Goal: Task Accomplishment & Management: Manage account settings

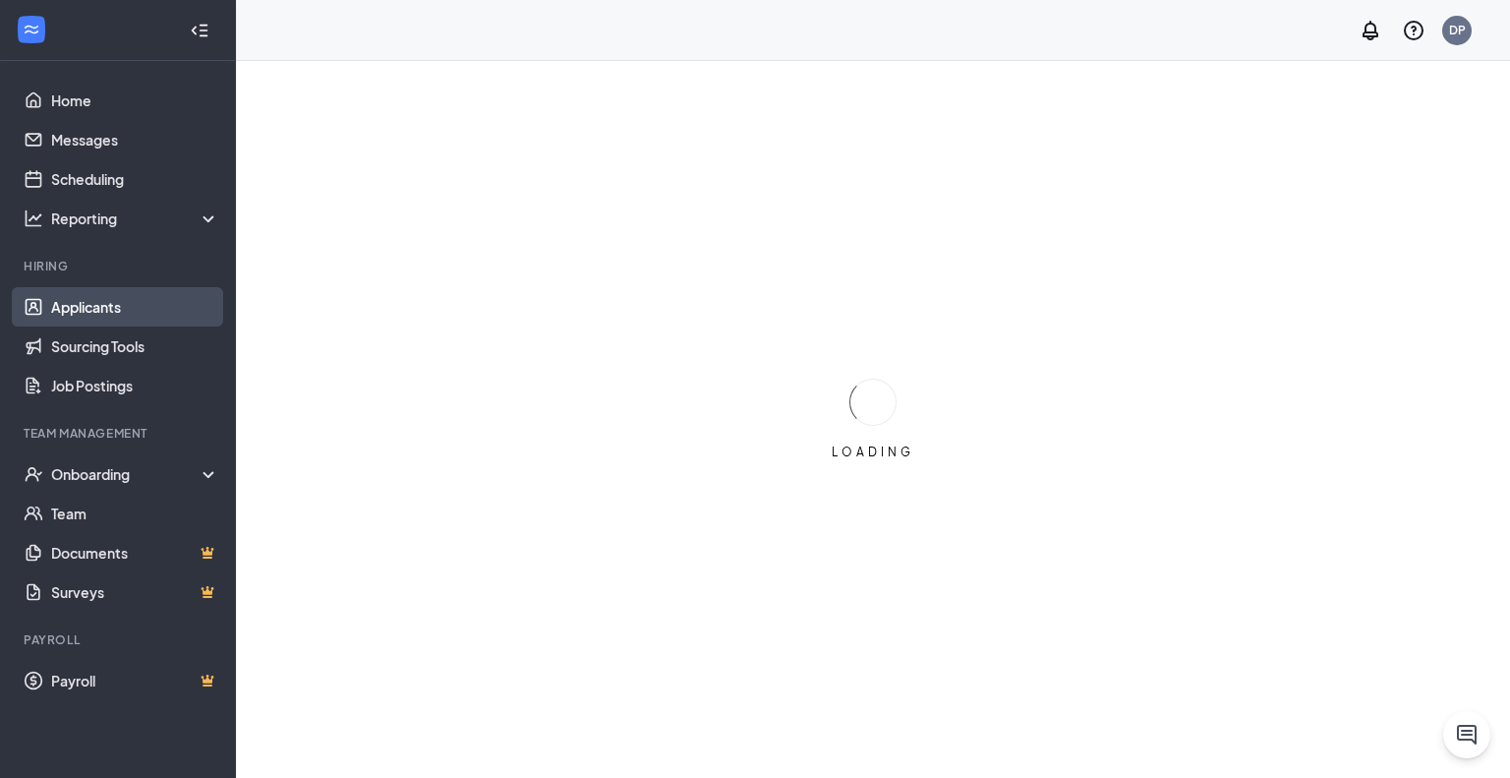
click at [87, 308] on link "Applicants" at bounding box center [135, 306] width 168 height 39
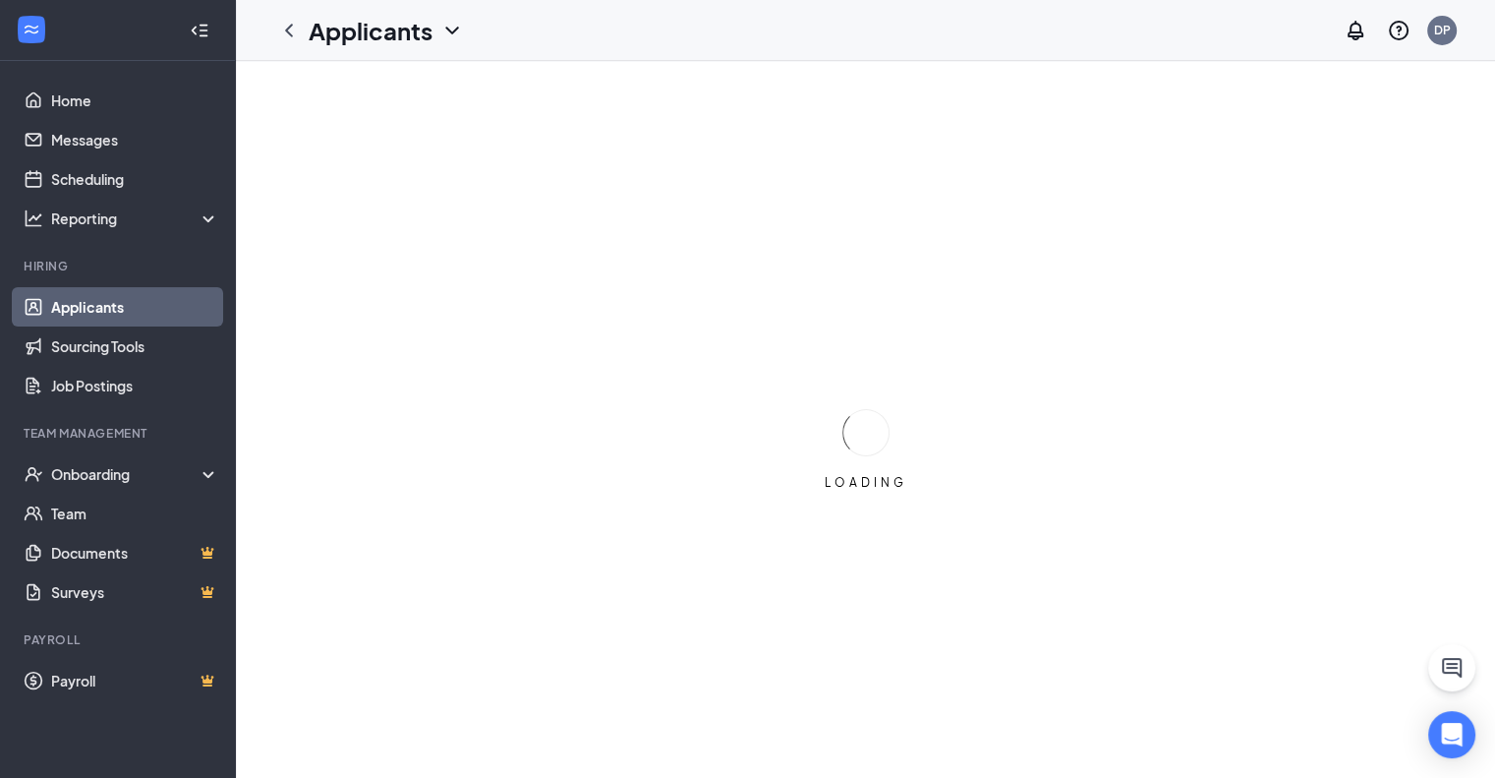
click at [112, 318] on link "Applicants" at bounding box center [135, 306] width 168 height 39
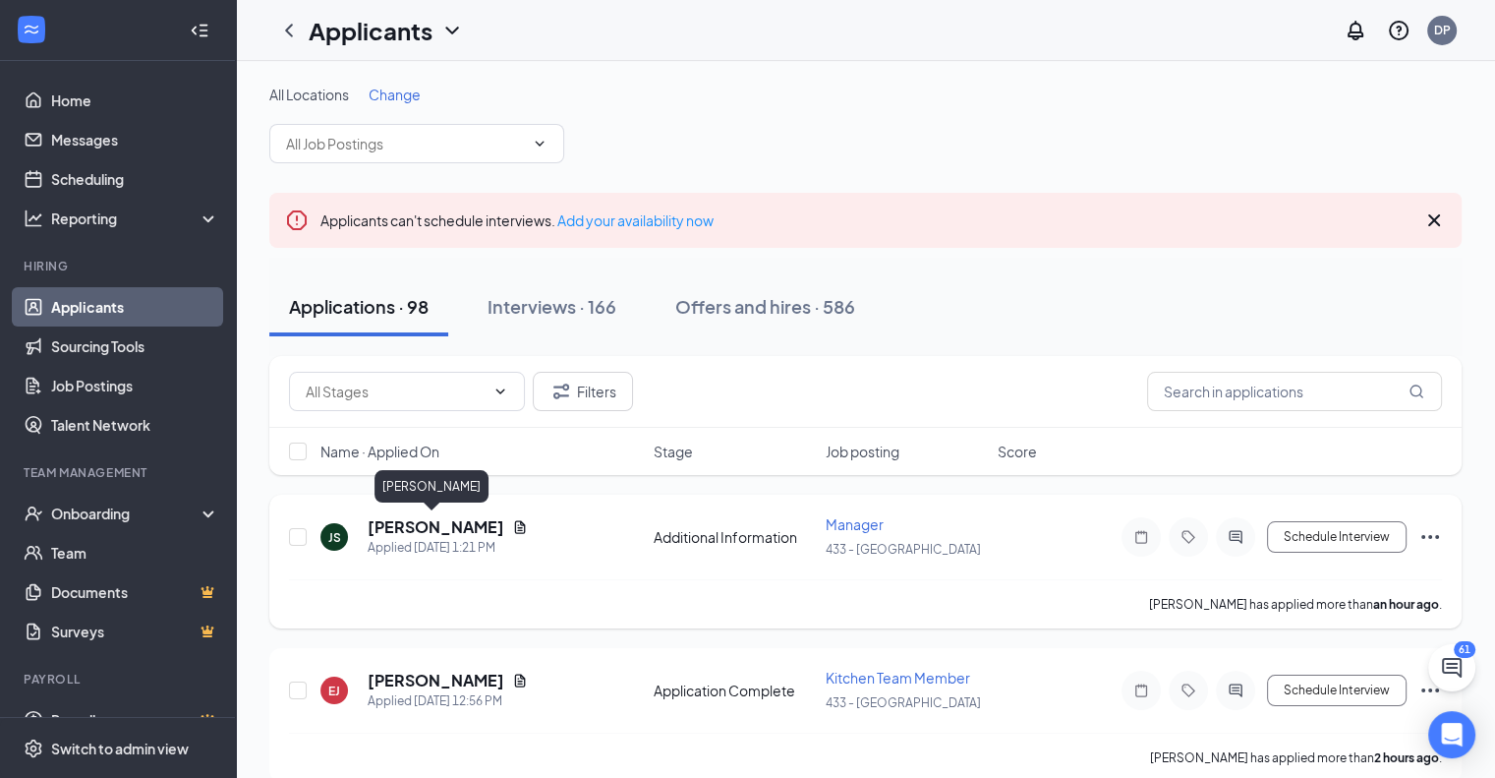
click at [418, 531] on h5 "[PERSON_NAME]" at bounding box center [436, 527] width 137 height 22
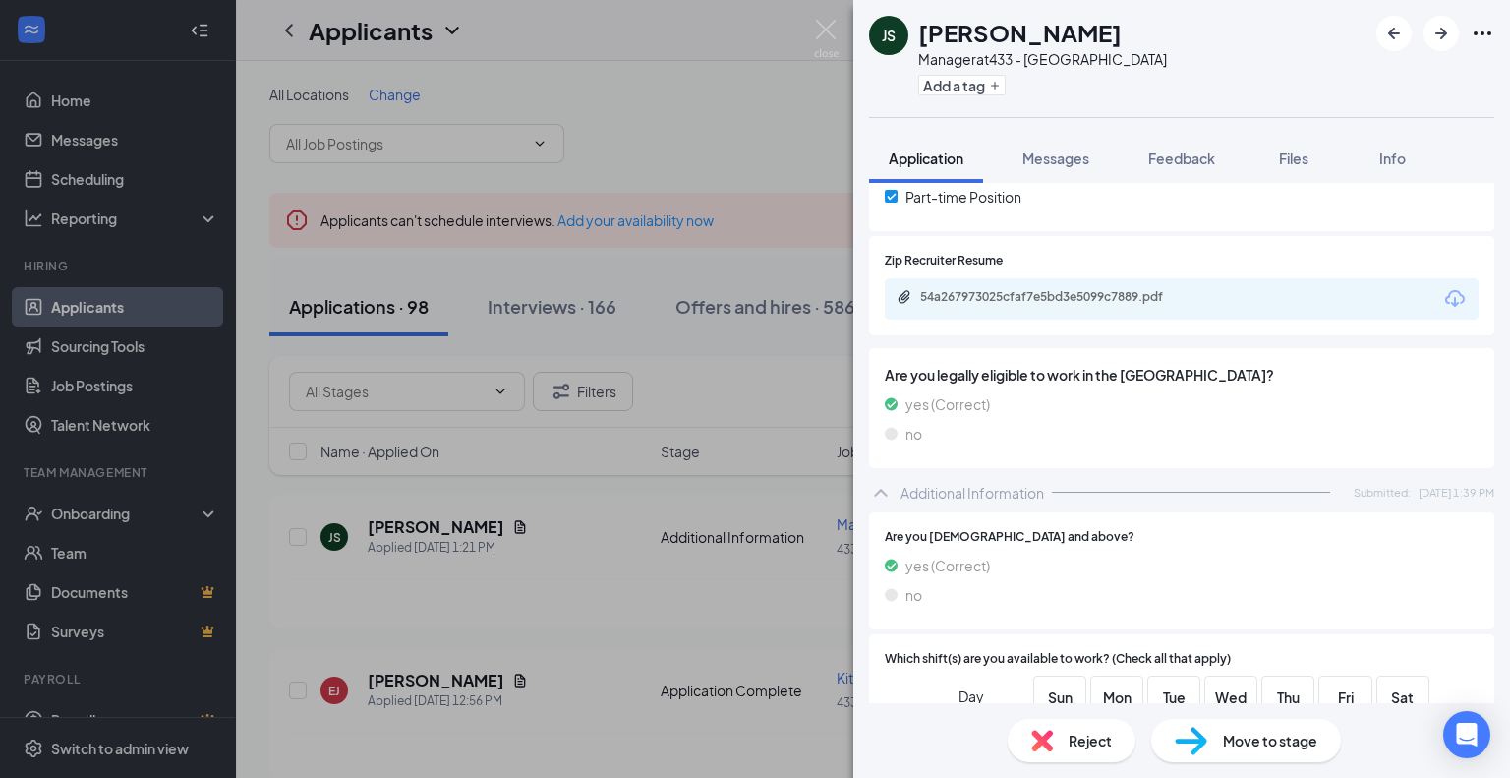
scroll to position [475, 0]
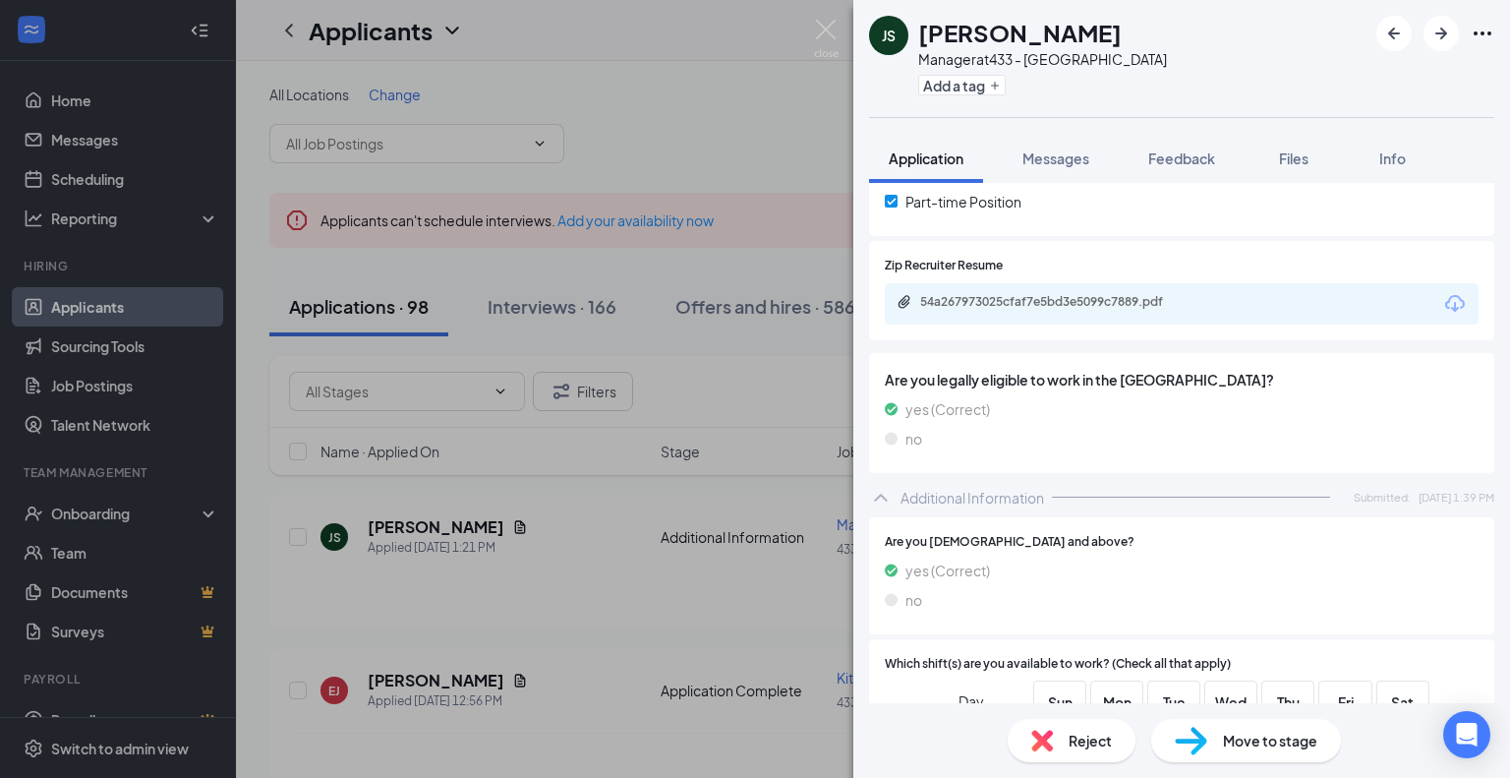
click at [1443, 301] on icon "Download" at bounding box center [1455, 304] width 24 height 24
click at [1447, 30] on icon "ArrowRight" at bounding box center [1441, 34] width 24 height 24
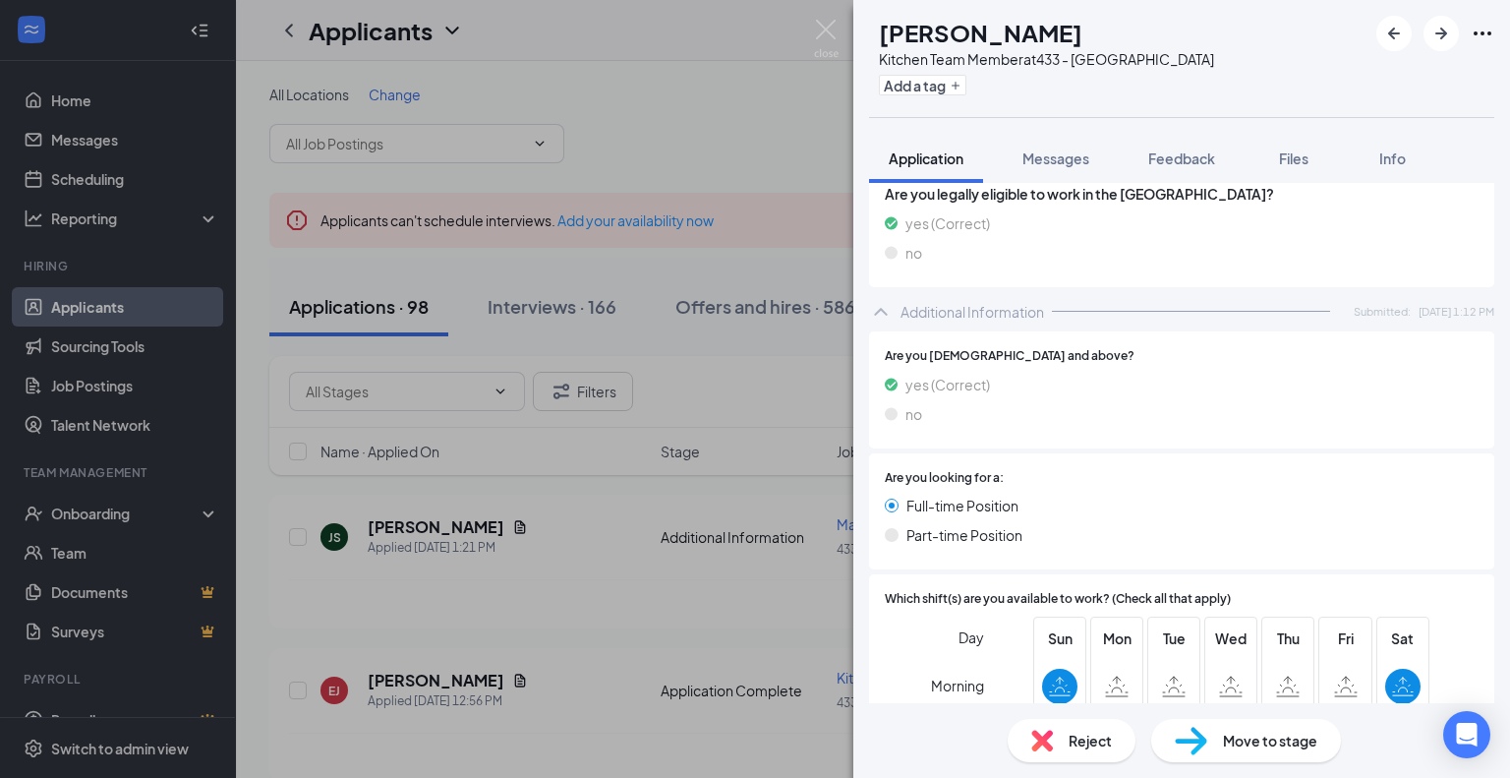
scroll to position [536, 0]
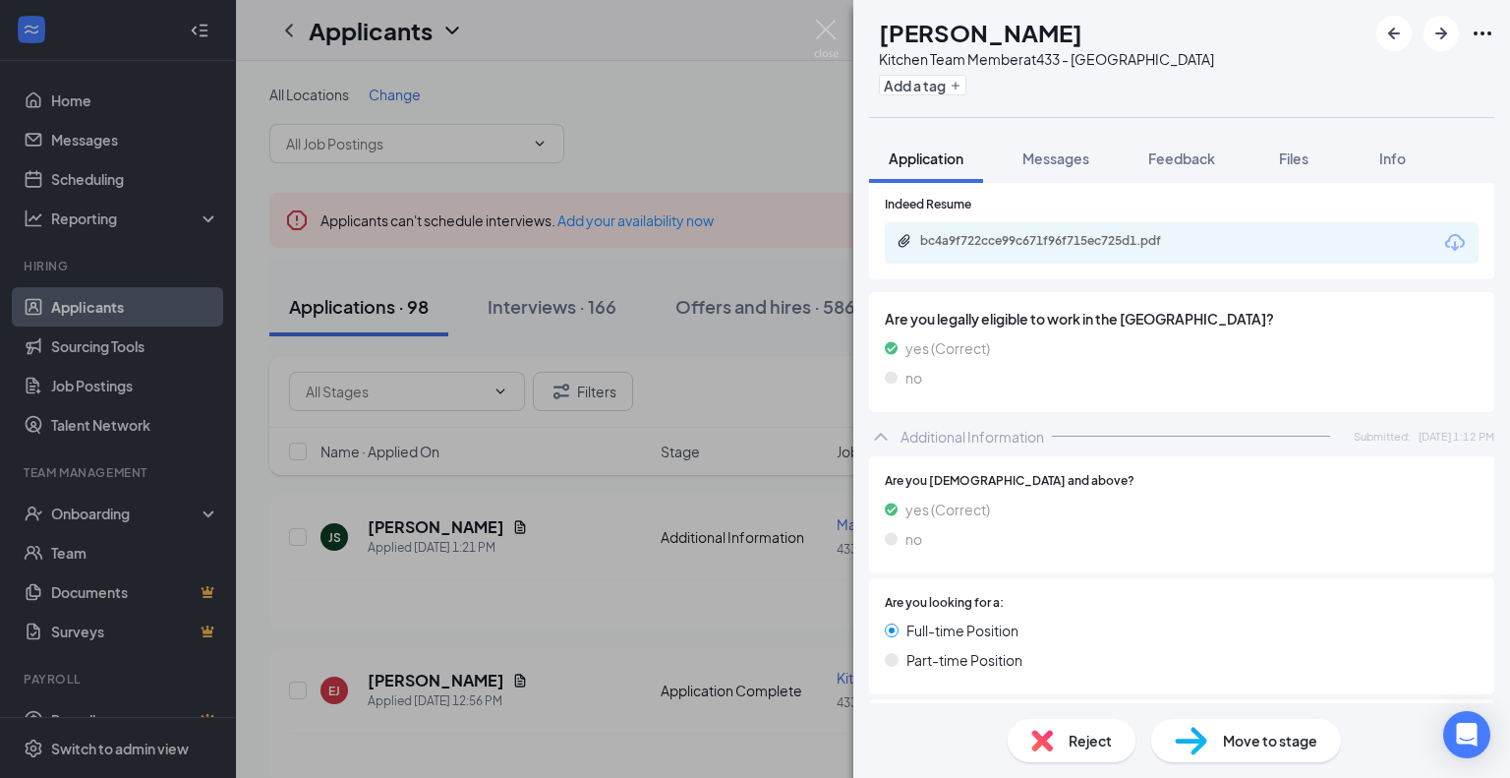
click at [1447, 266] on div "Indeed Resume bc4a9f722cce99c671f96f715ec725d1.pdf" at bounding box center [1181, 229] width 625 height 99
click at [1447, 255] on div "bc4a9f722cce99c671f96f715ec725d1.pdf" at bounding box center [1182, 242] width 594 height 41
click at [1447, 224] on div "bc4a9f722cce99c671f96f715ec725d1.pdf" at bounding box center [1182, 242] width 594 height 41
click at [1443, 244] on icon "Download" at bounding box center [1455, 243] width 24 height 24
click at [1250, 749] on span "Move to stage" at bounding box center [1270, 740] width 94 height 22
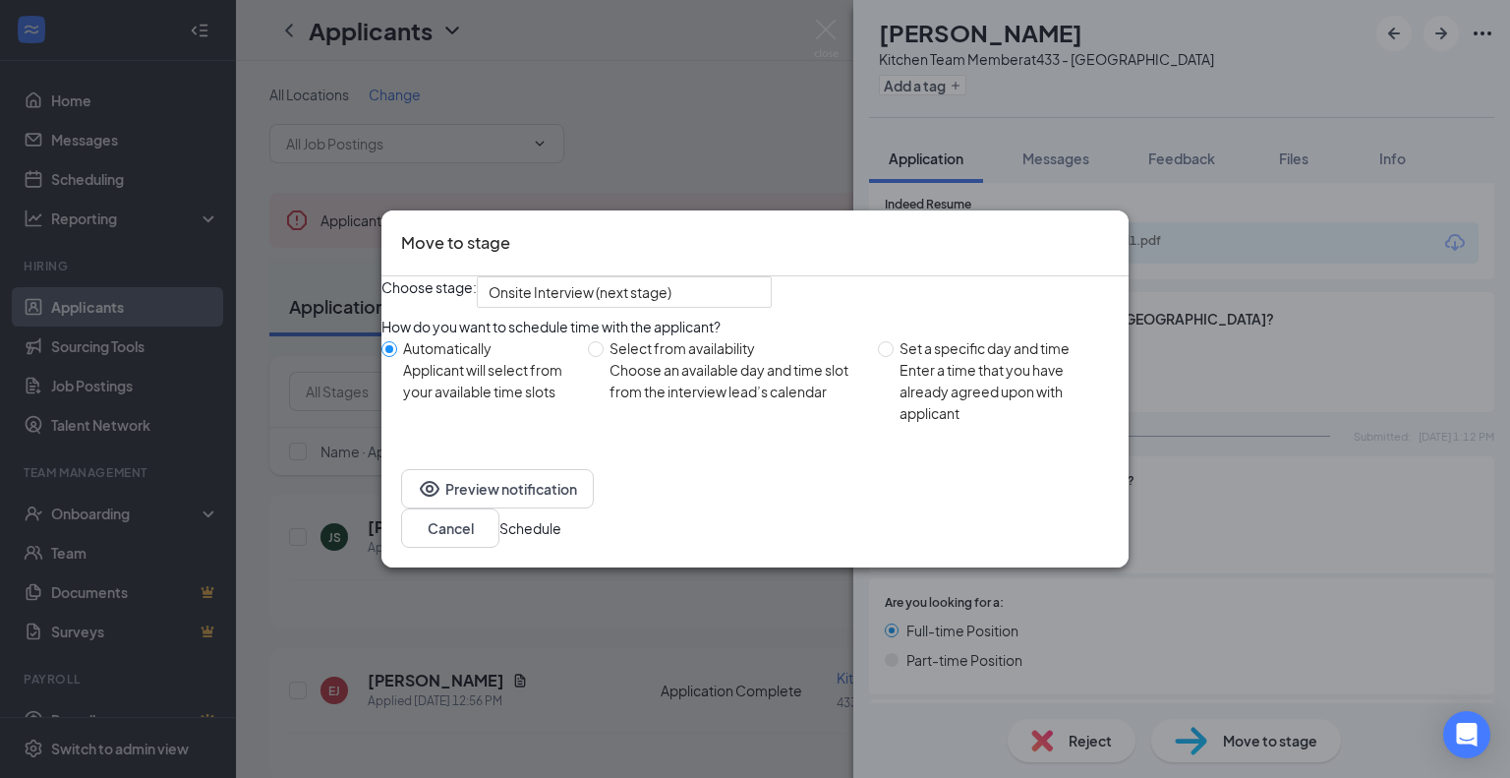
click at [561, 539] on button "Schedule" at bounding box center [530, 528] width 62 height 22
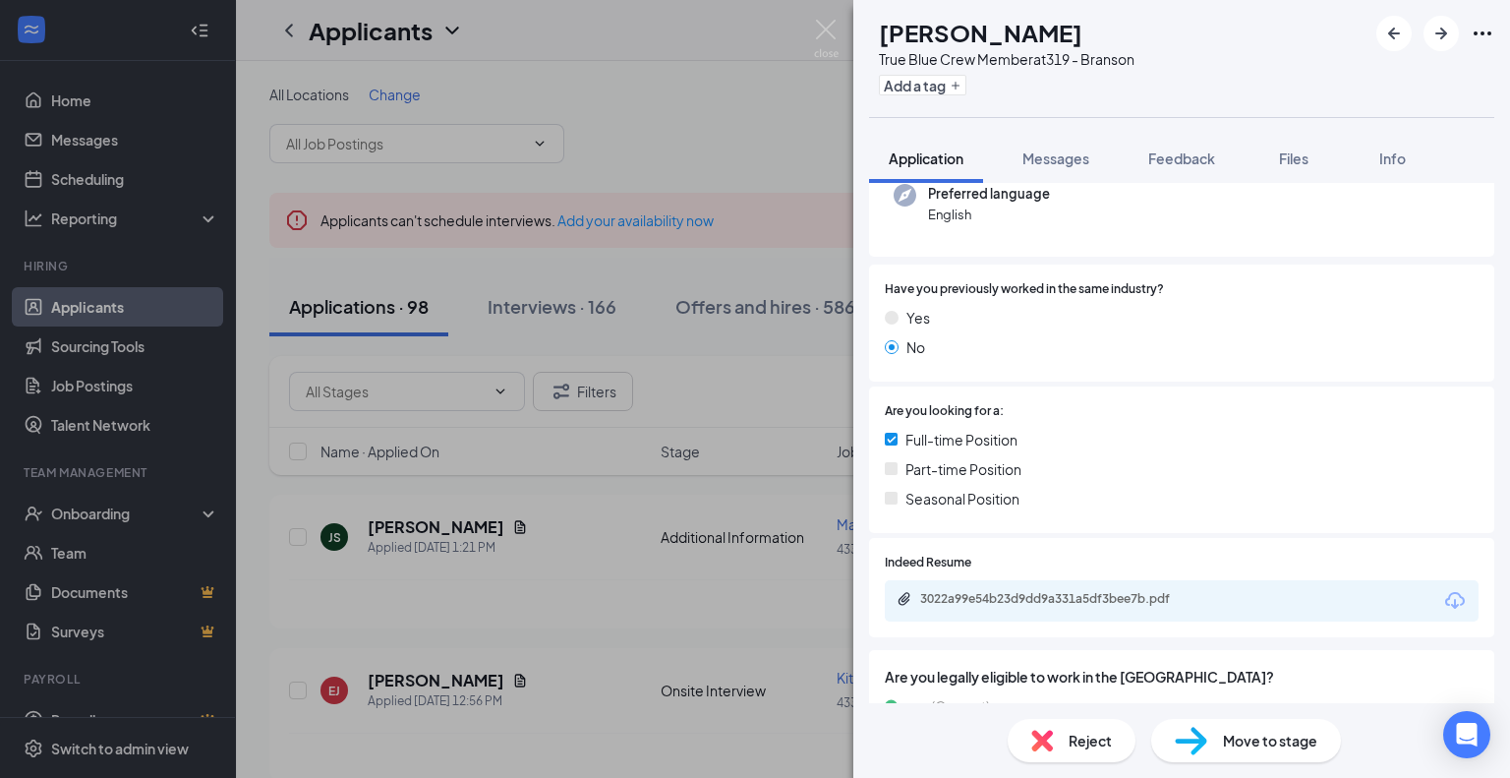
scroll to position [201, 0]
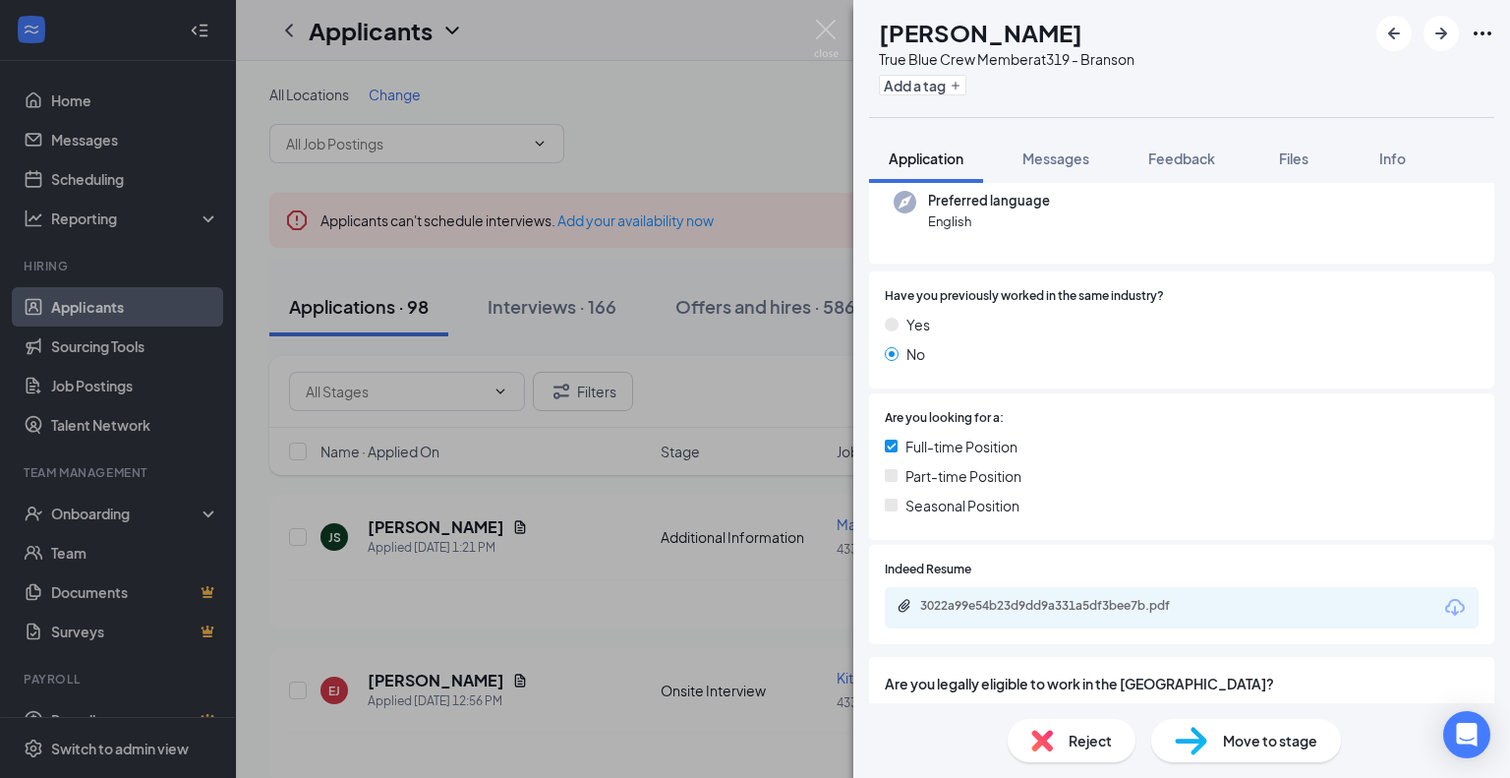
click at [1422, 613] on div "3022a99e54b23d9dd9a331a5df3bee7b.pdf" at bounding box center [1182, 607] width 594 height 41
click at [1443, 609] on icon "Download" at bounding box center [1455, 608] width 24 height 24
click at [1220, 742] on div "Move to stage" at bounding box center [1246, 740] width 190 height 43
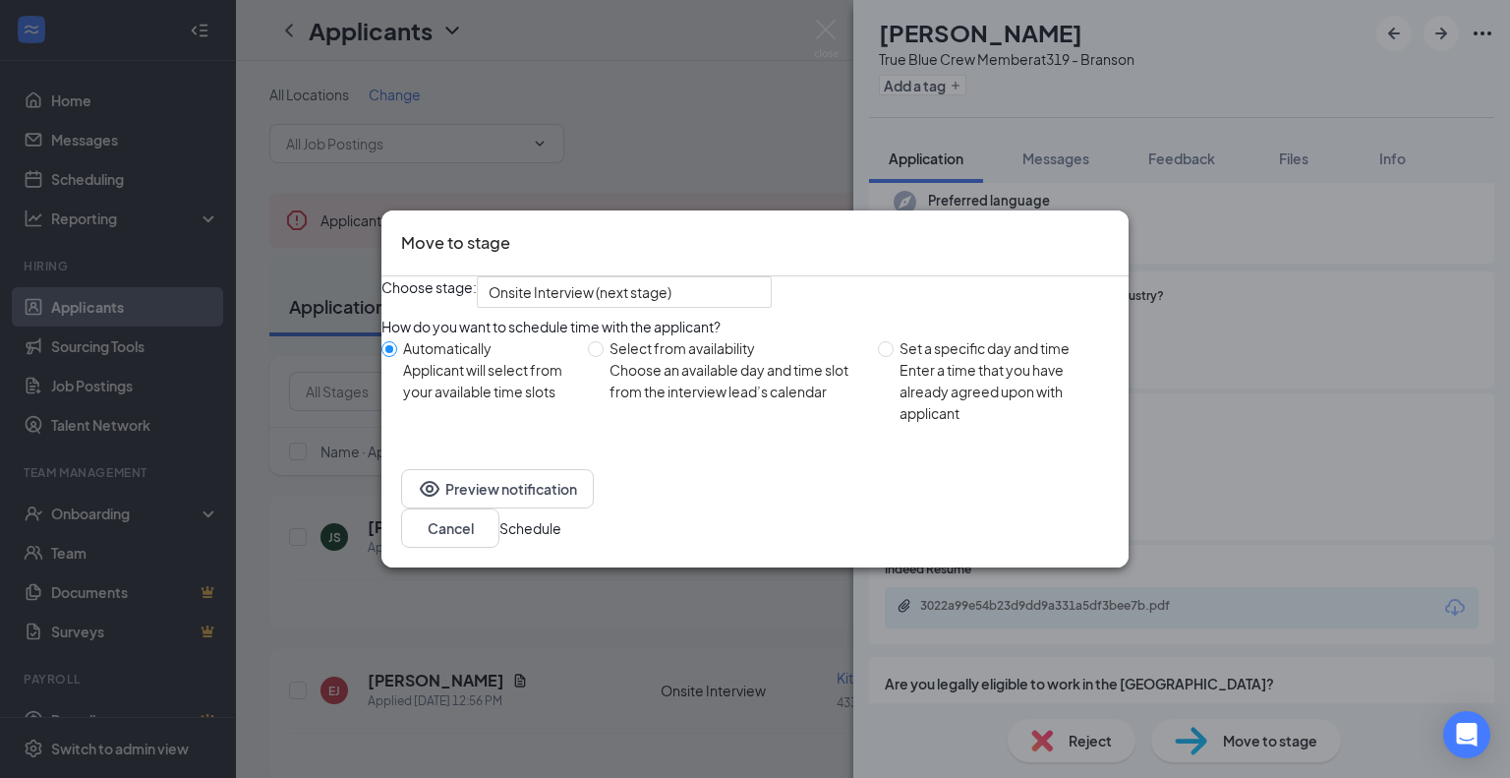
click at [561, 539] on button "Schedule" at bounding box center [530, 528] width 62 height 22
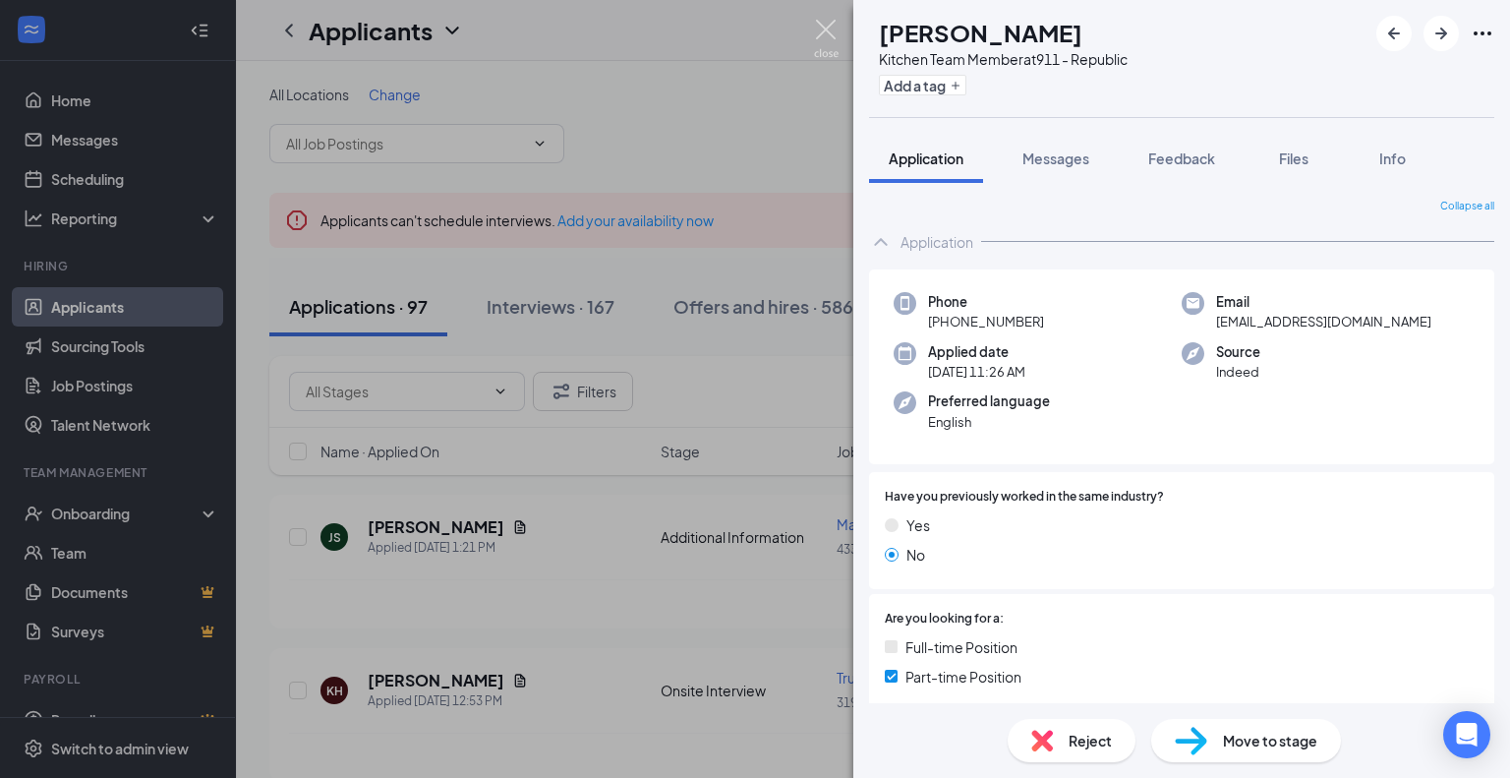
click at [818, 23] on img at bounding box center [826, 39] width 25 height 38
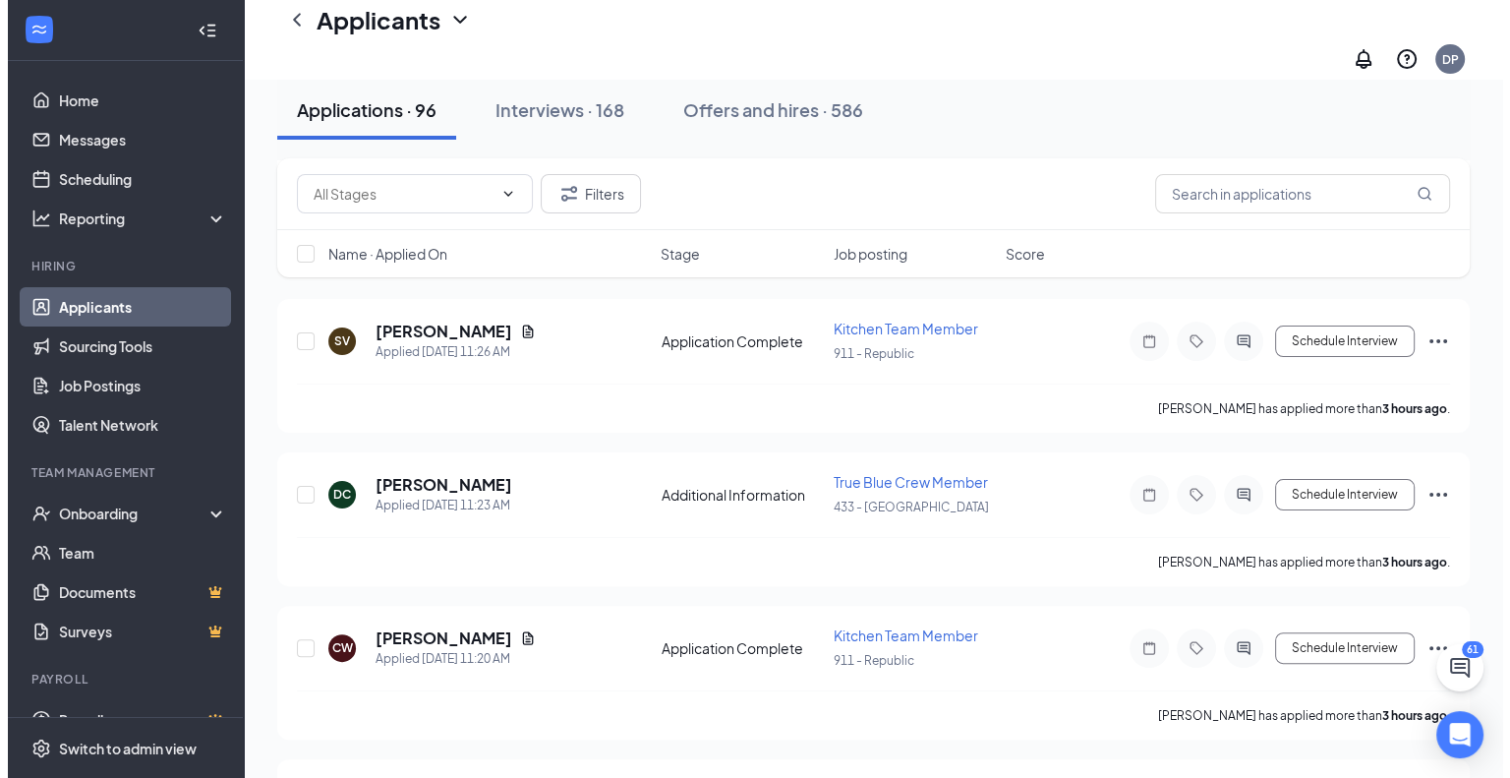
scroll to position [368, 0]
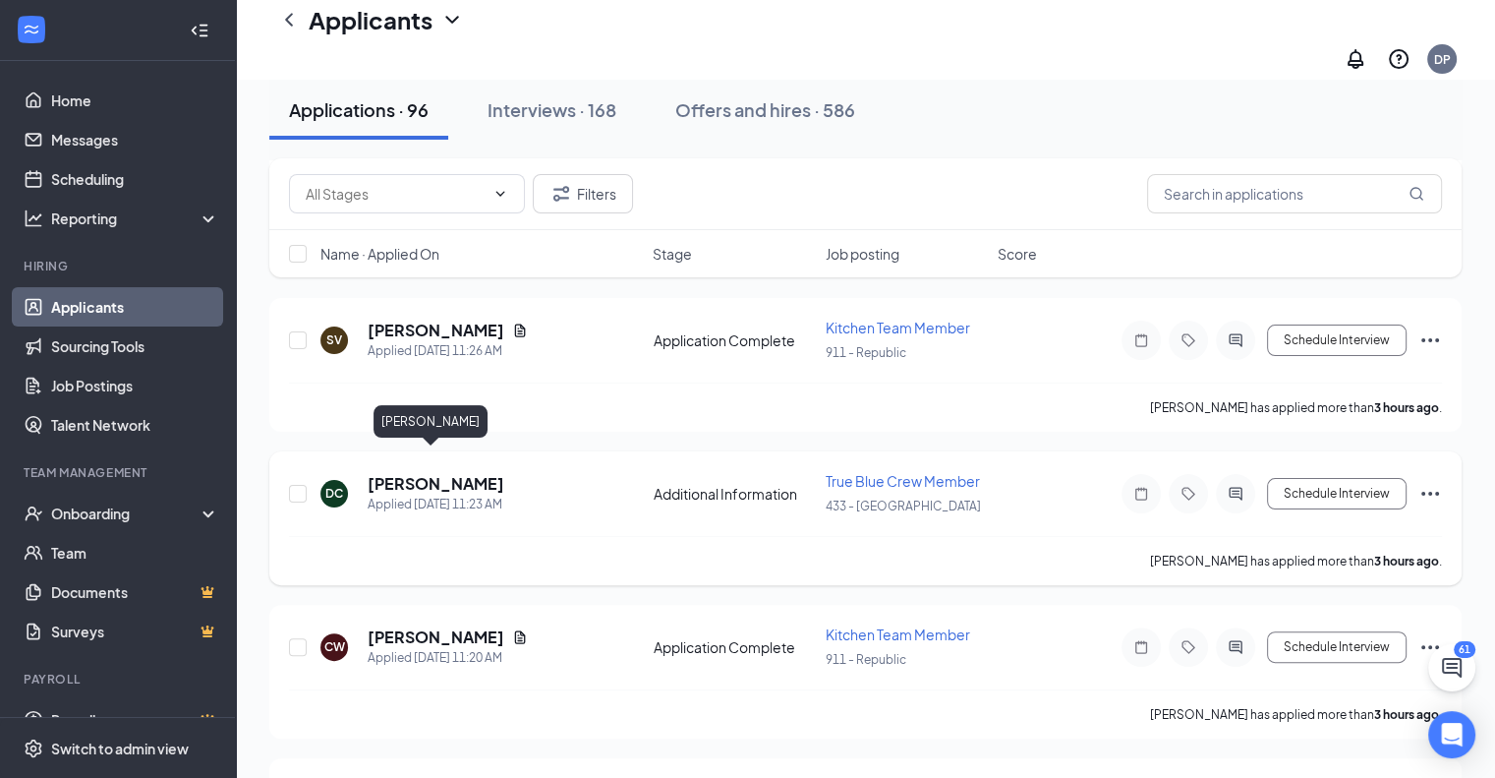
click at [456, 473] on h5 "[PERSON_NAME]" at bounding box center [436, 484] width 137 height 22
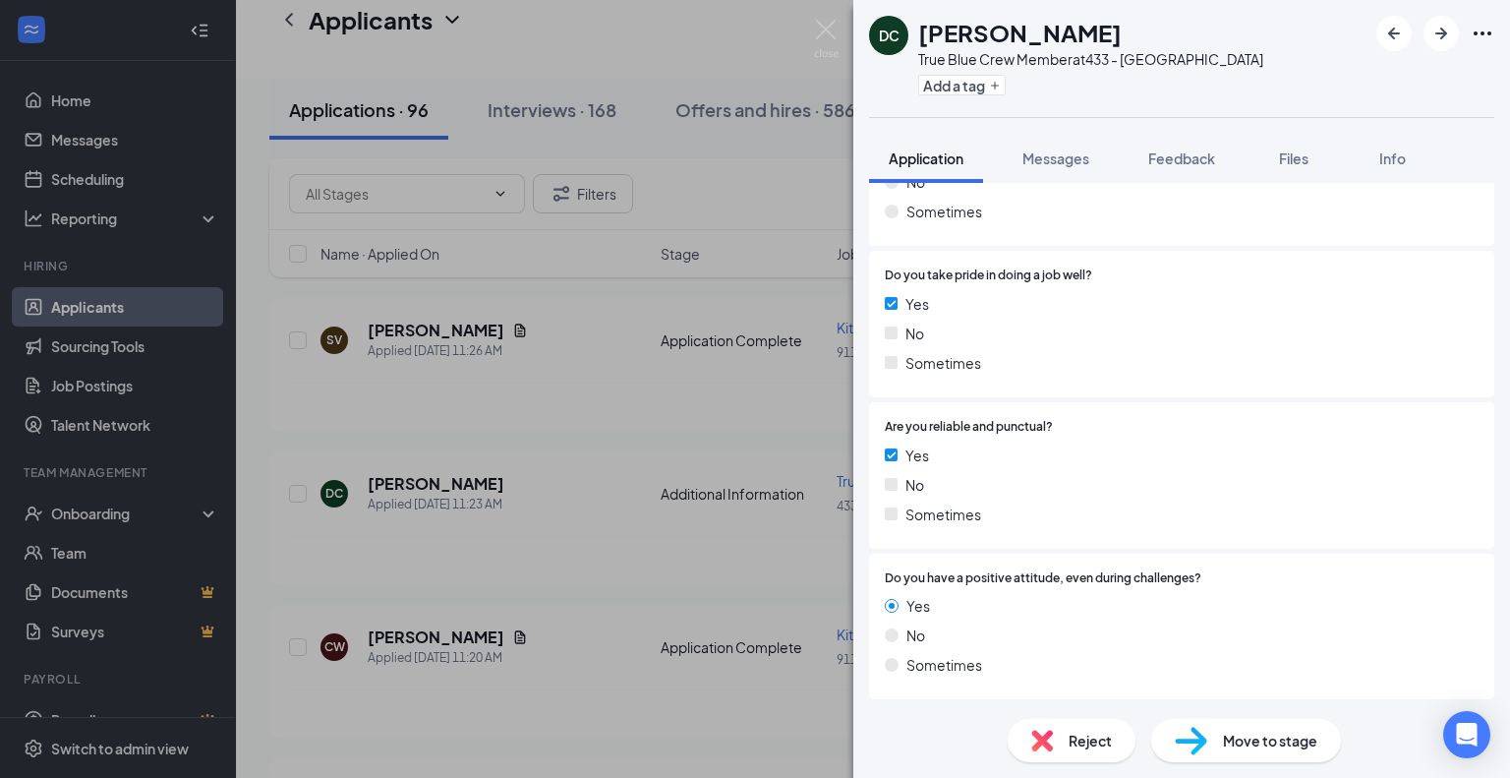
scroll to position [1343, 0]
click at [1231, 739] on span "Move to stage" at bounding box center [1270, 740] width 94 height 22
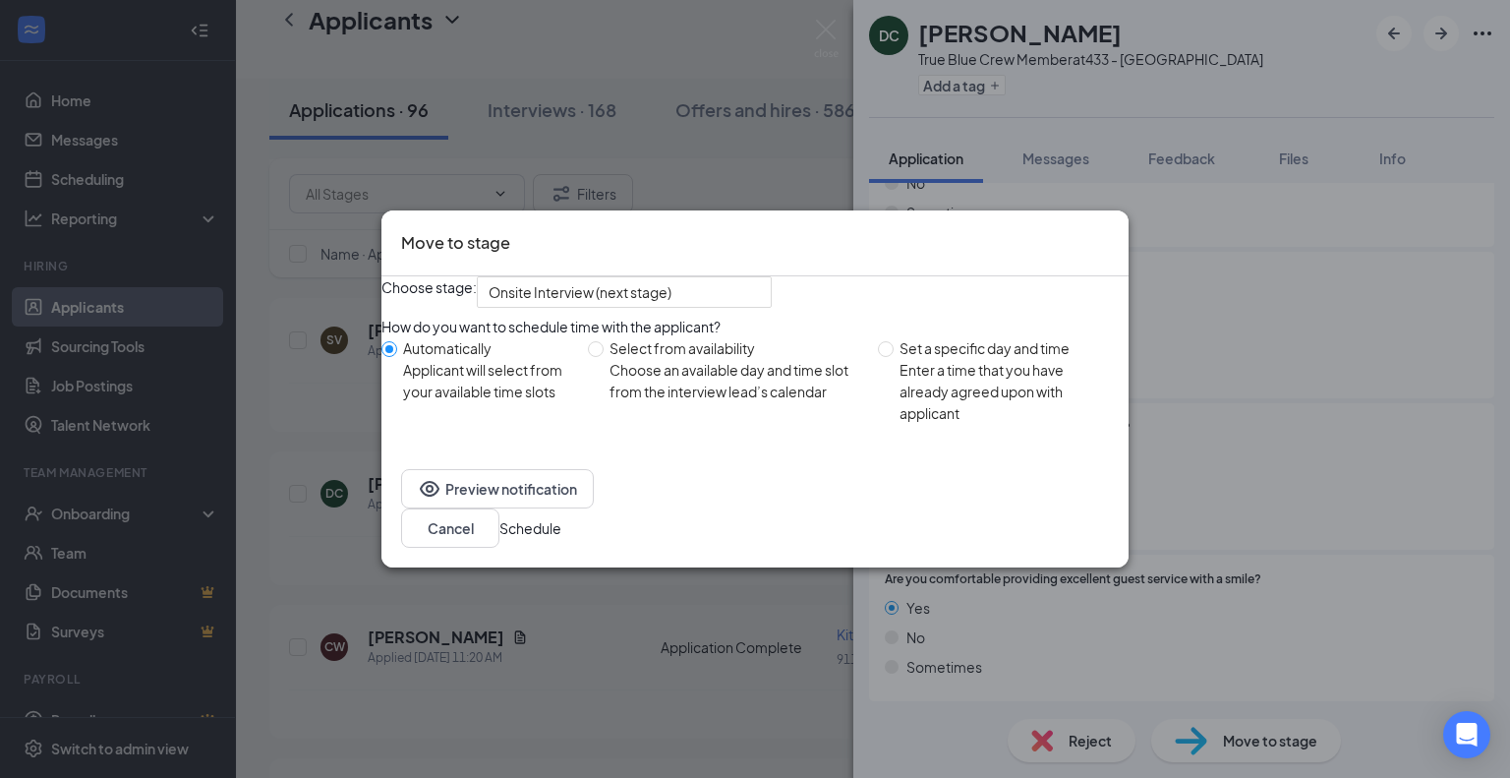
click at [561, 519] on button "Schedule" at bounding box center [530, 528] width 62 height 22
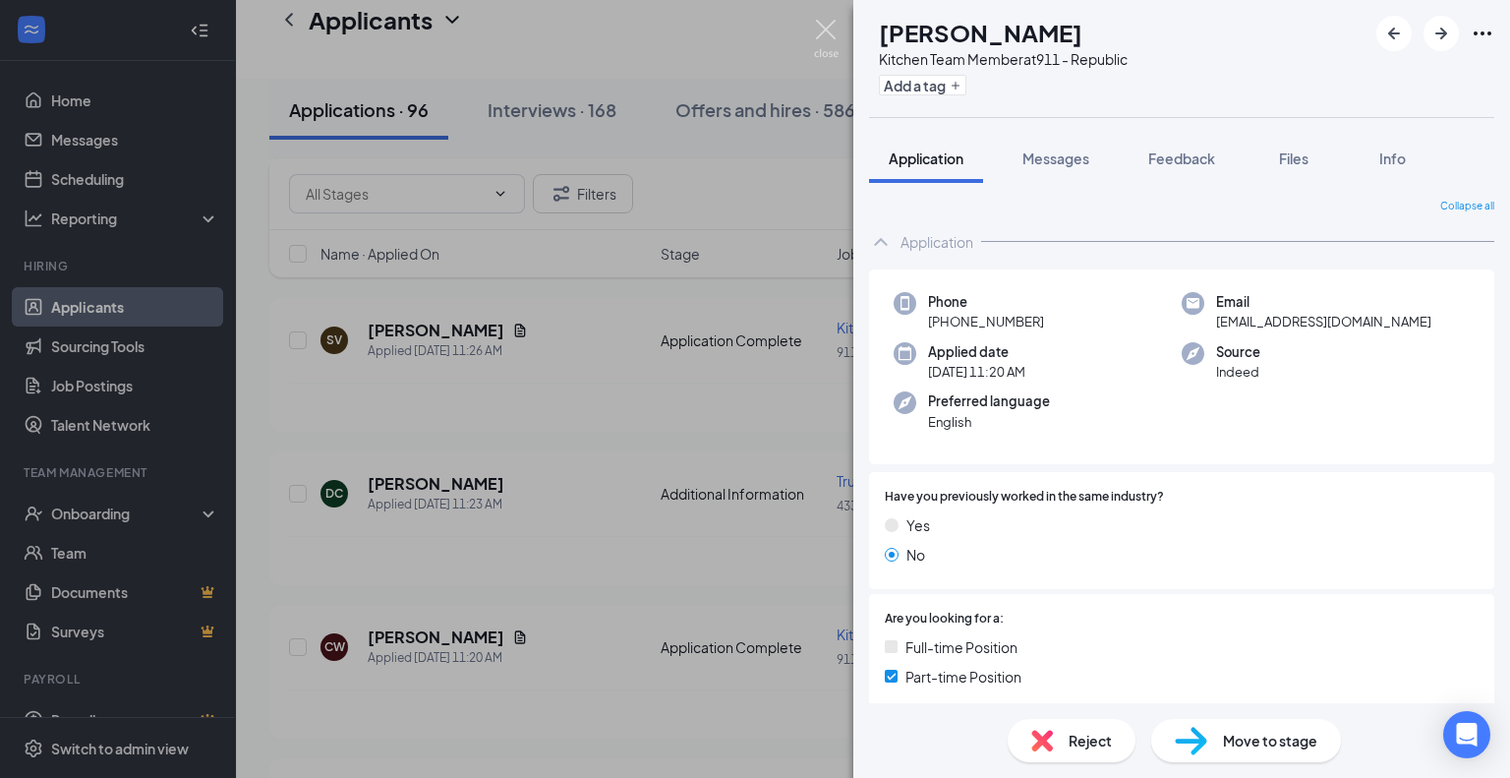
click at [826, 27] on img at bounding box center [826, 39] width 25 height 38
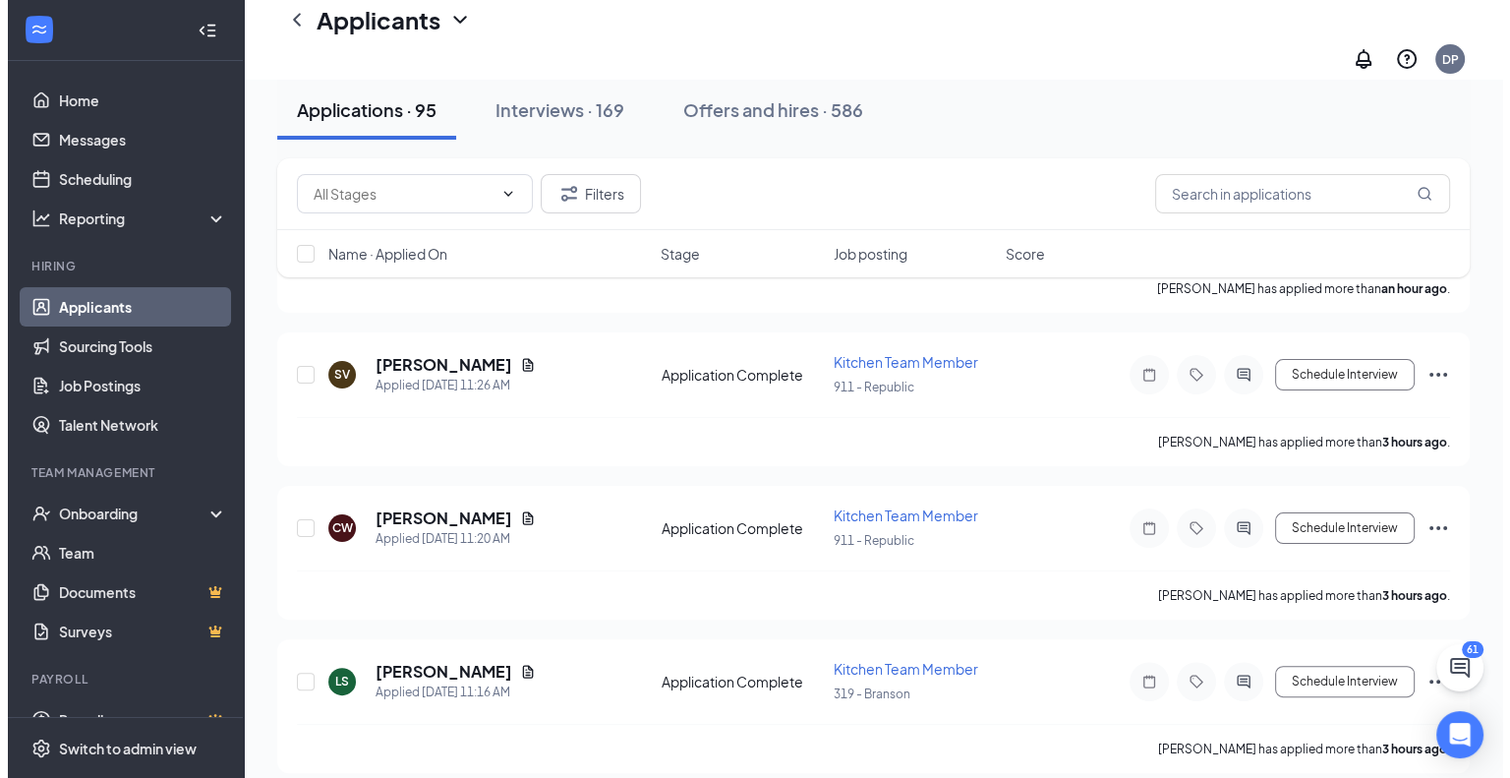
scroll to position [325, 0]
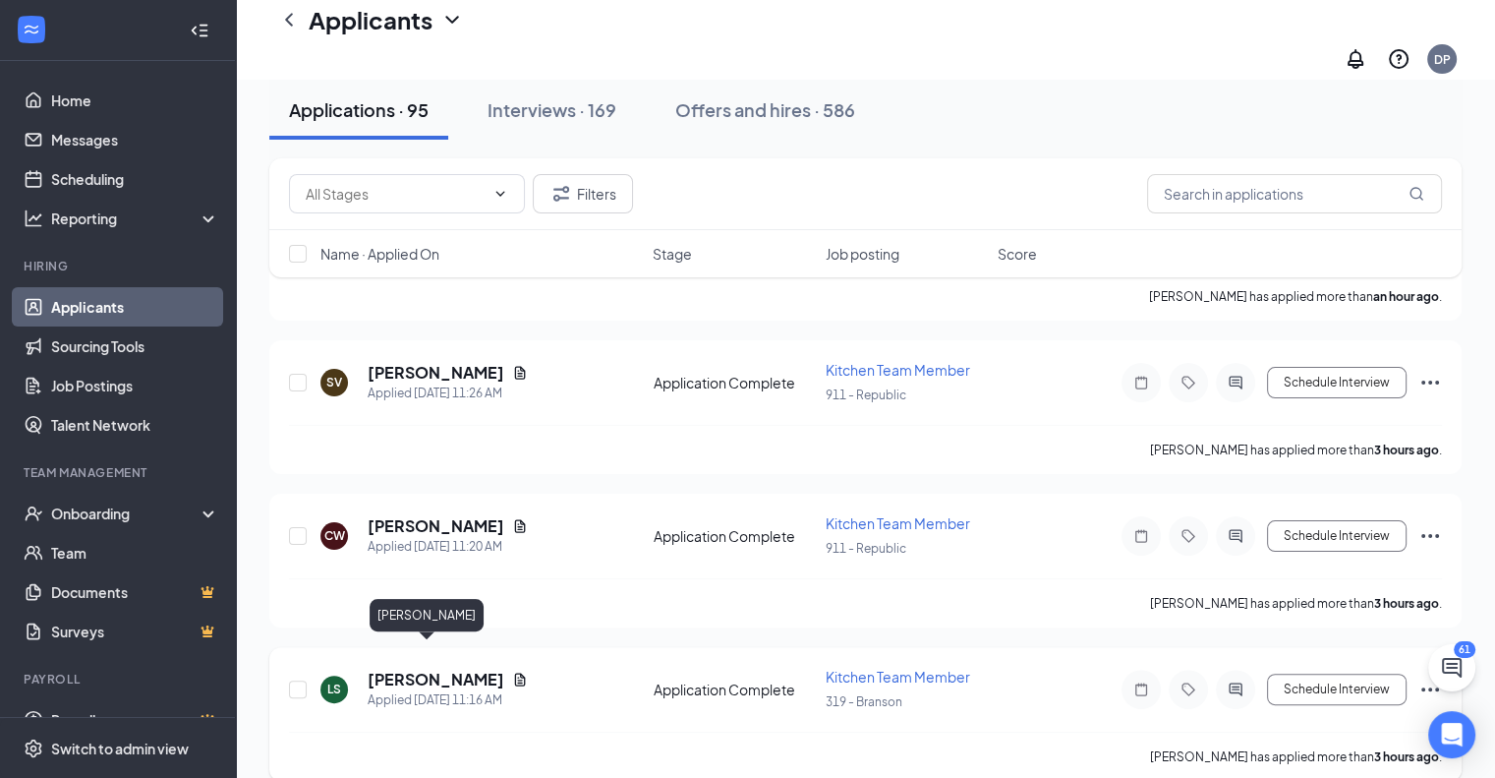
click at [425, 668] on h5 "[PERSON_NAME]" at bounding box center [436, 679] width 137 height 22
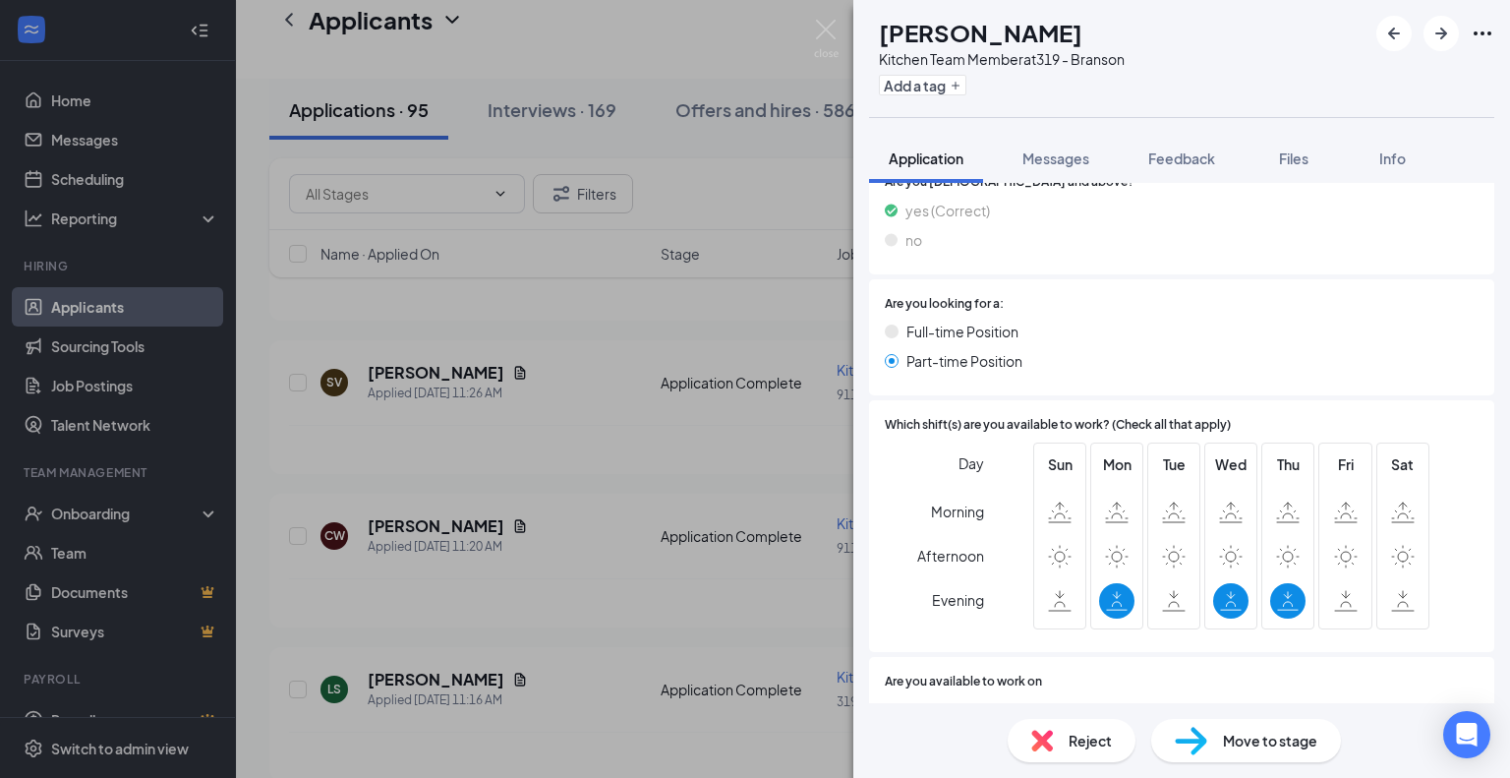
scroll to position [843, 0]
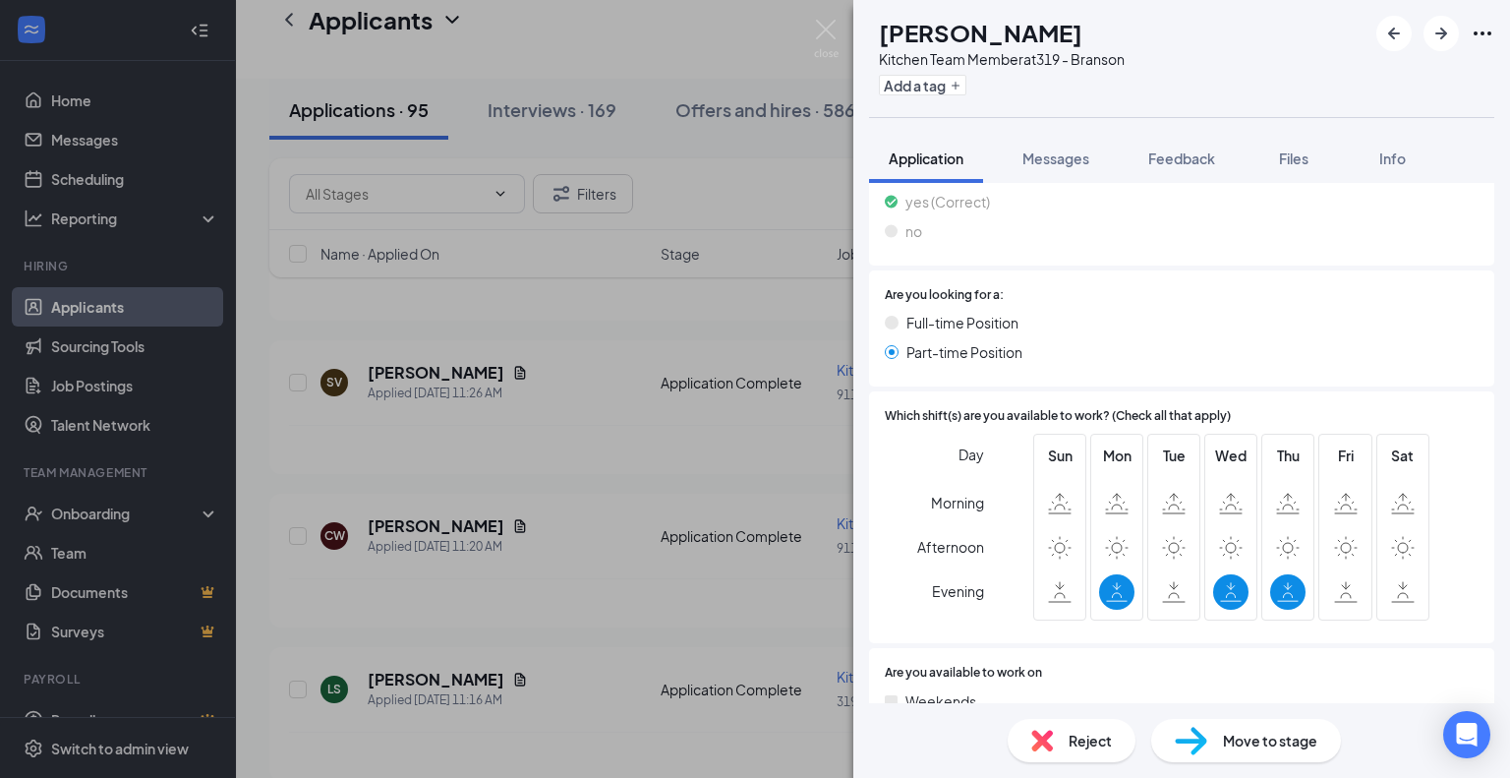
click at [1081, 744] on span "Reject" at bounding box center [1090, 740] width 43 height 22
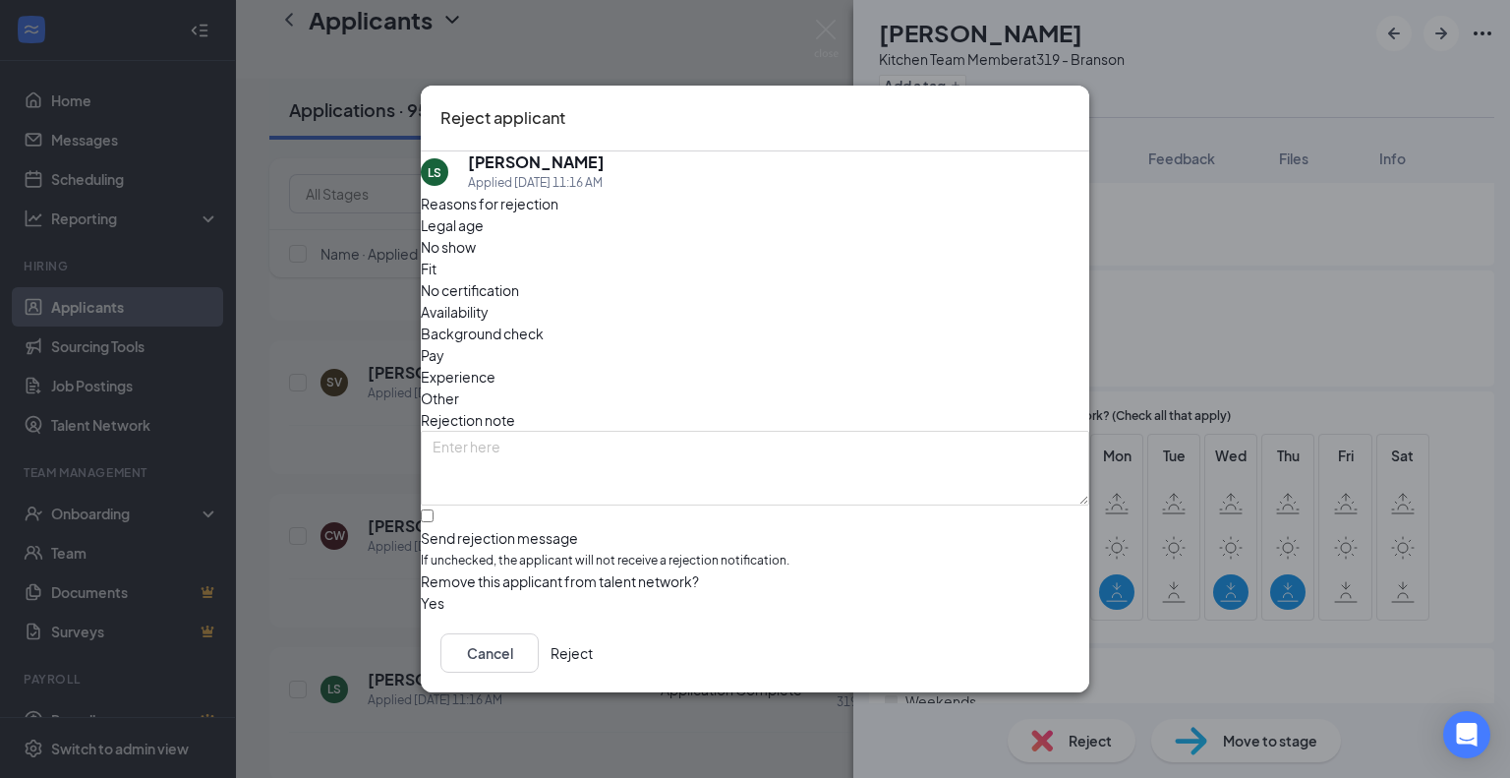
click at [489, 301] on span "Availability" at bounding box center [455, 312] width 68 height 22
click at [421, 592] on button "button" at bounding box center [421, 603] width 0 height 22
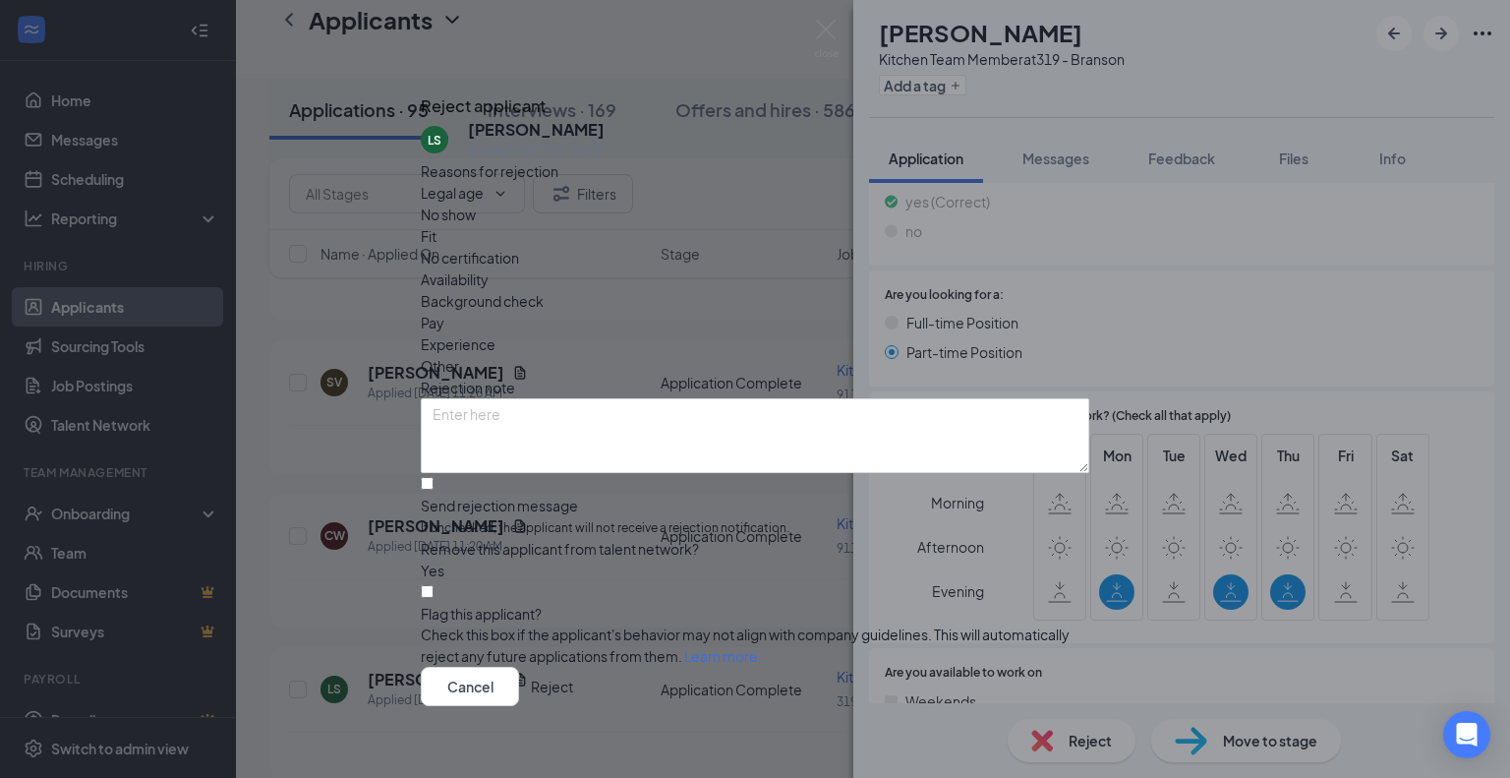
click at [573, 669] on button "Reject" at bounding box center [552, 686] width 42 height 39
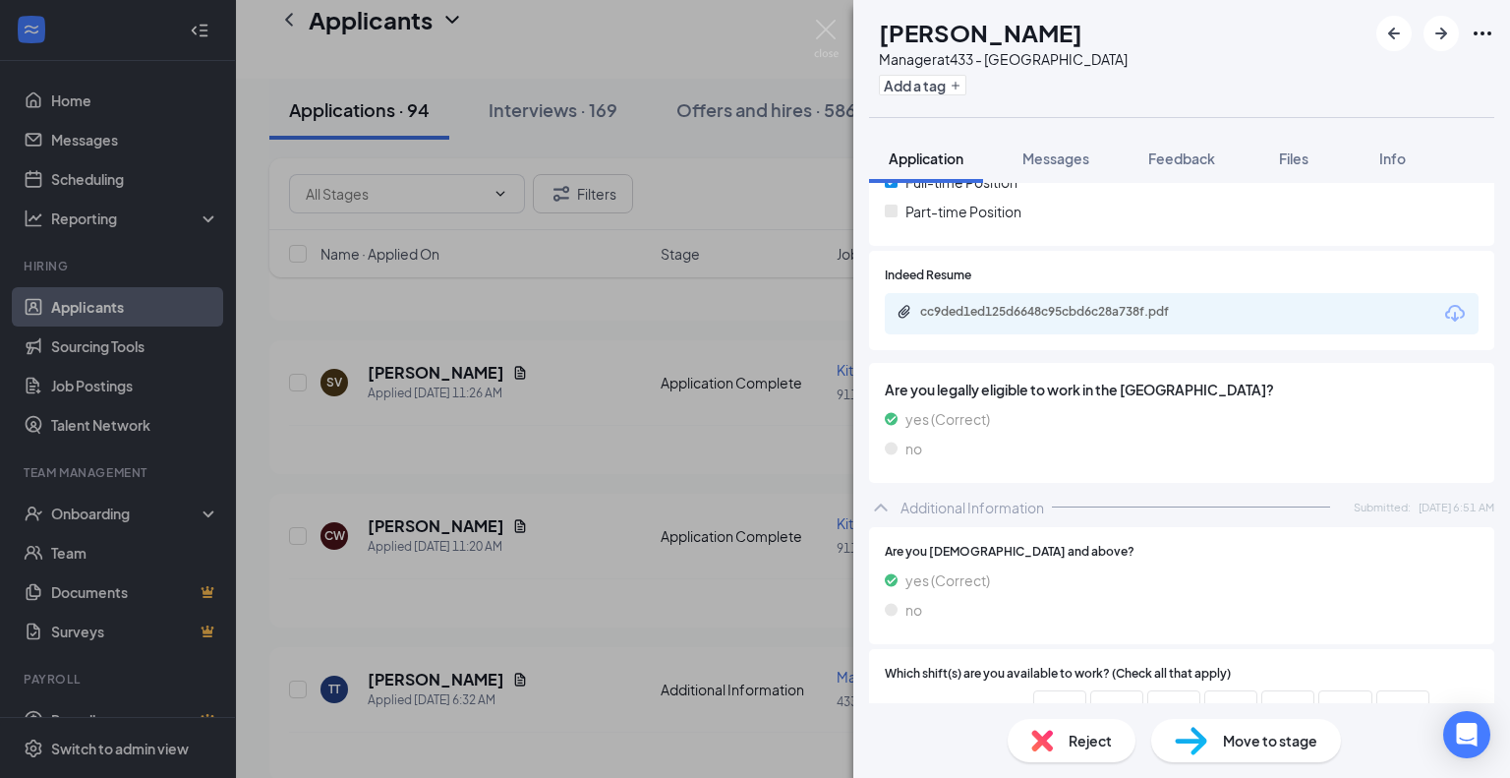
scroll to position [503, 0]
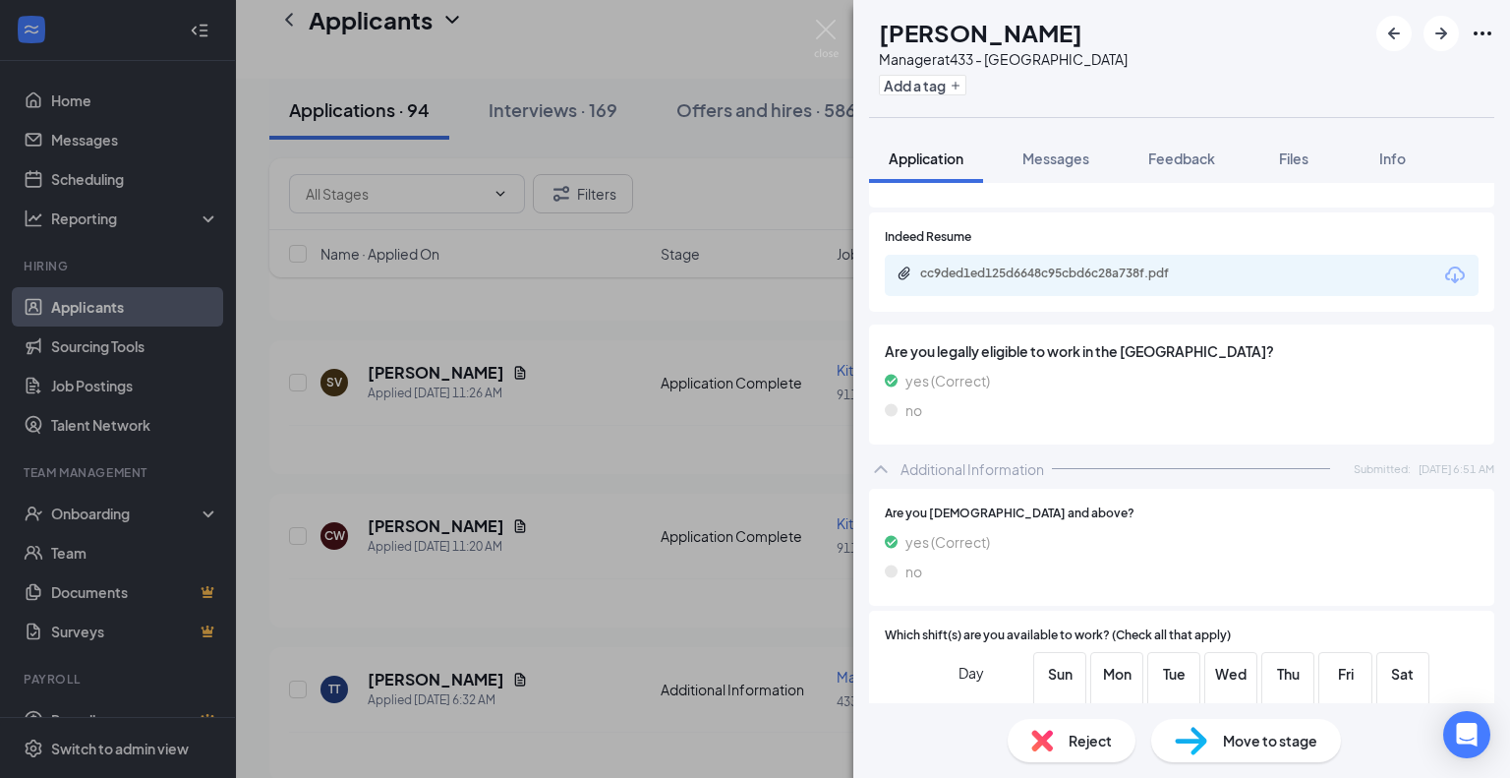
click at [1445, 279] on icon "Download" at bounding box center [1455, 274] width 20 height 17
click at [1439, 37] on icon "ArrowRight" at bounding box center [1441, 34] width 24 height 24
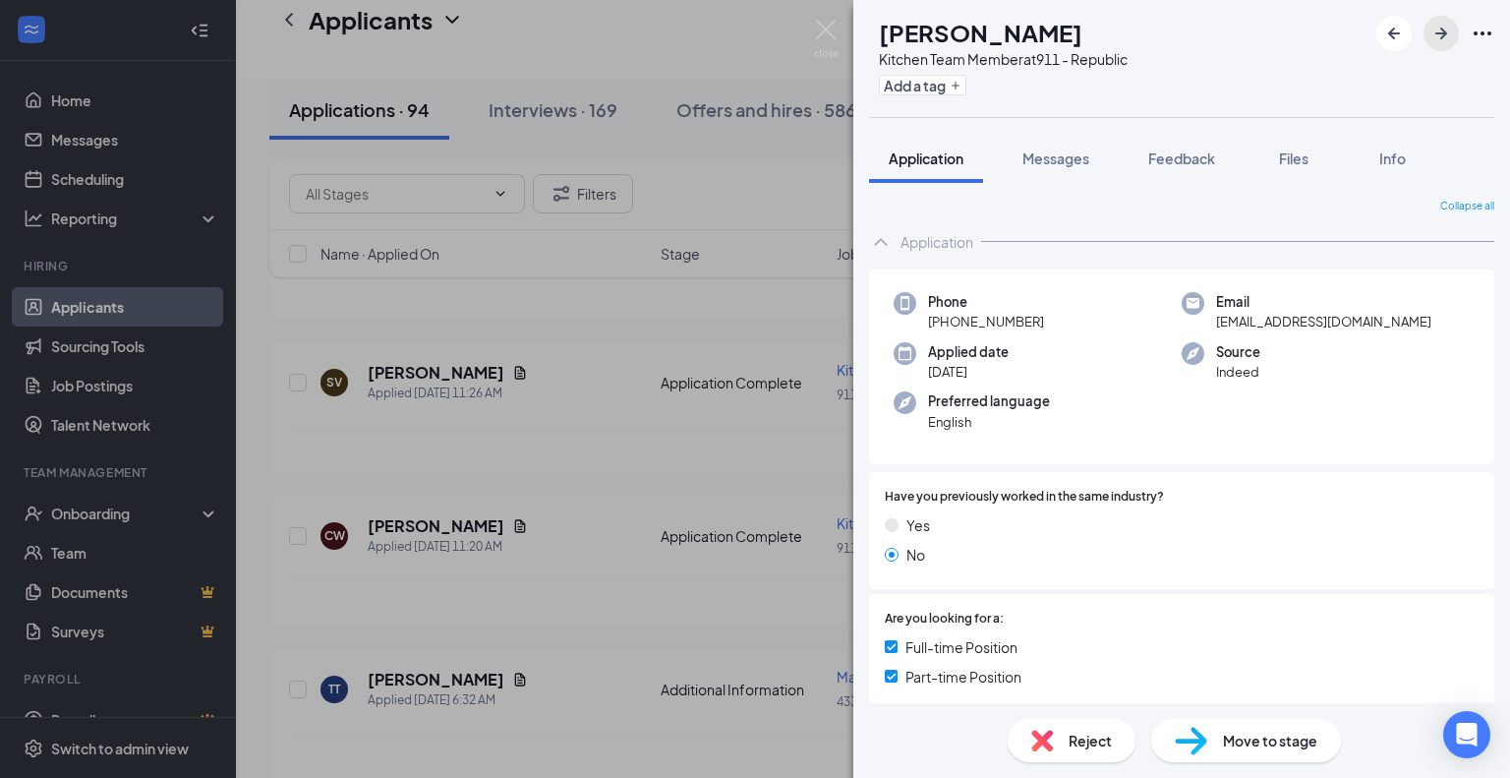
click at [1454, 21] on button "button" at bounding box center [1440, 33] width 35 height 35
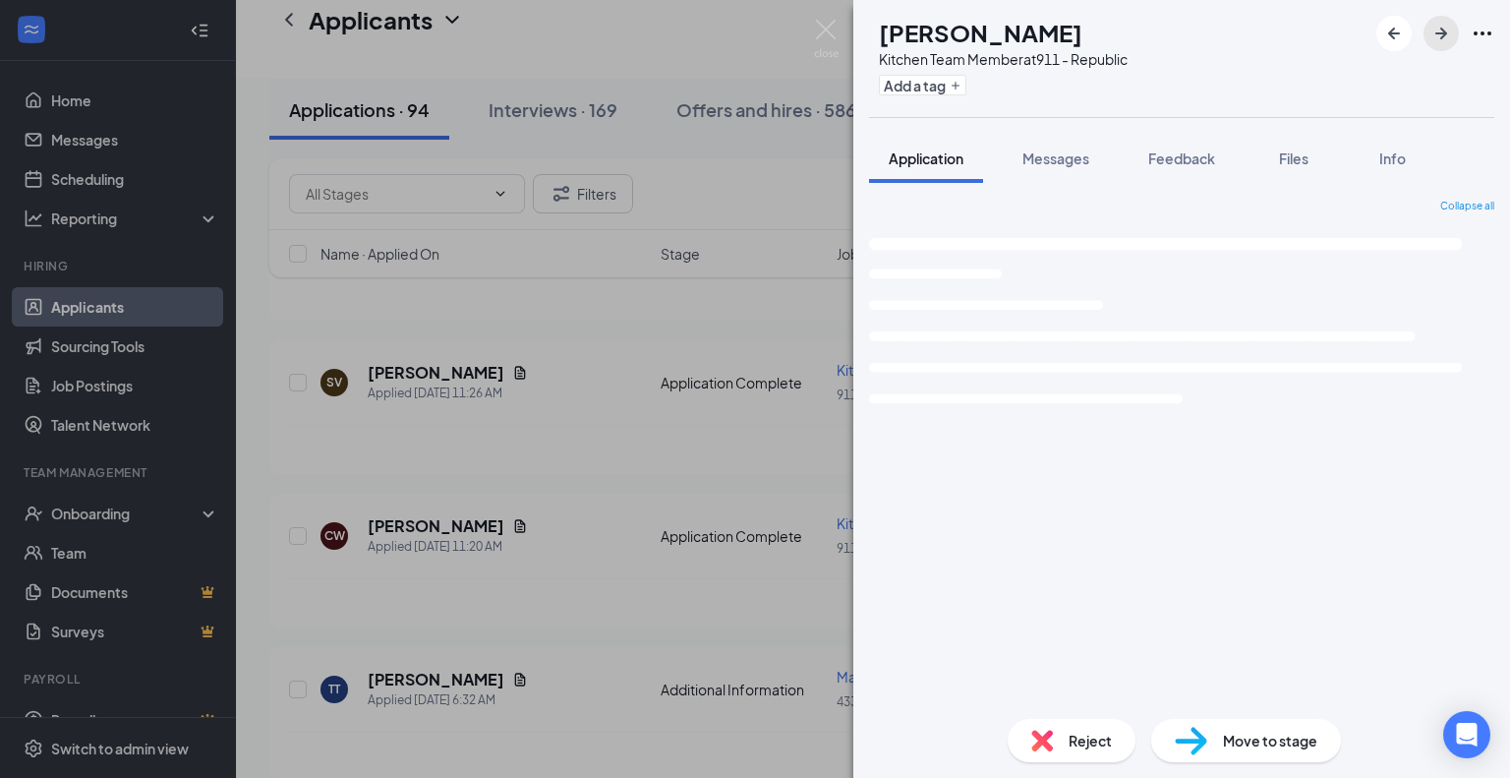
click at [1445, 32] on icon "ArrowRight" at bounding box center [1441, 34] width 12 height 12
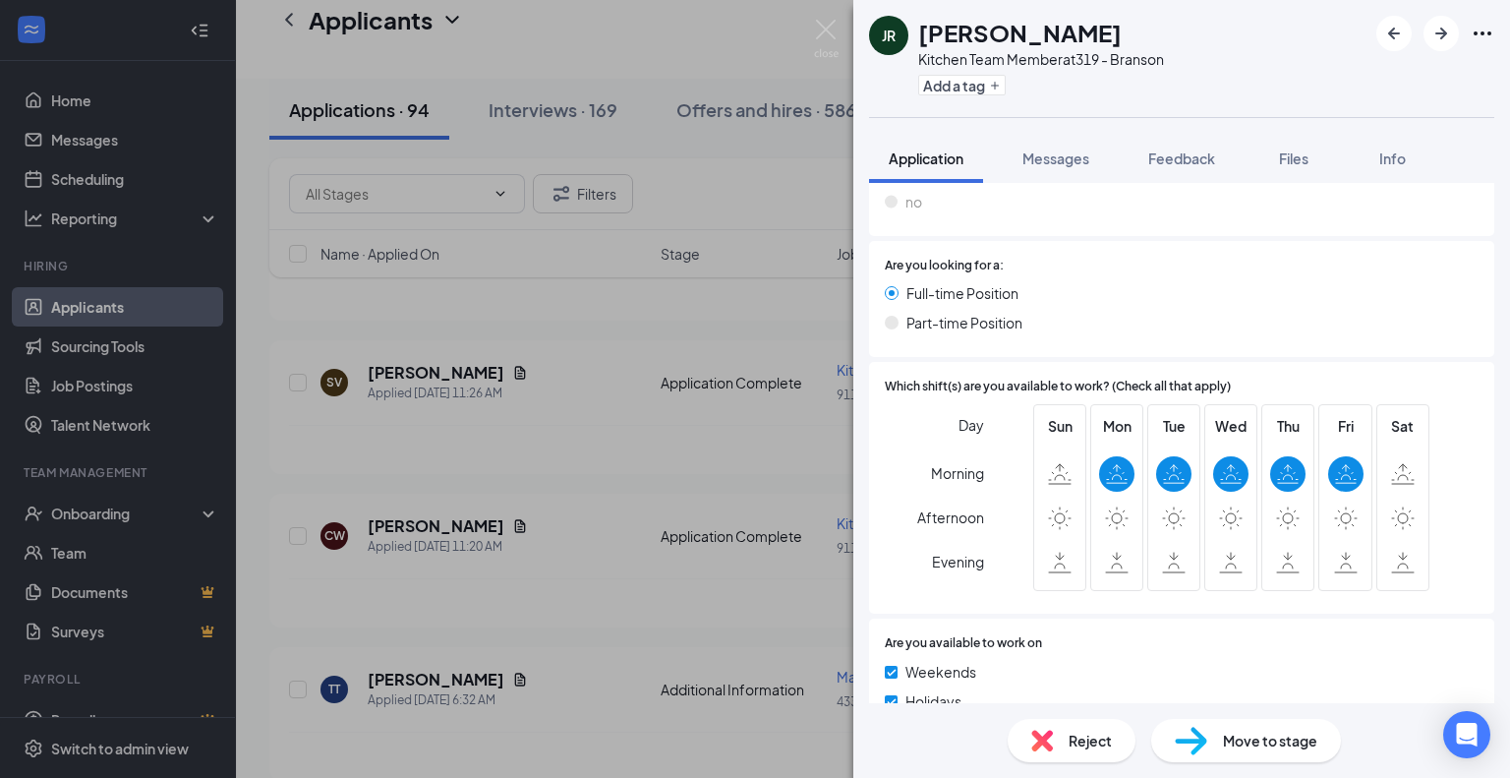
scroll to position [994, 0]
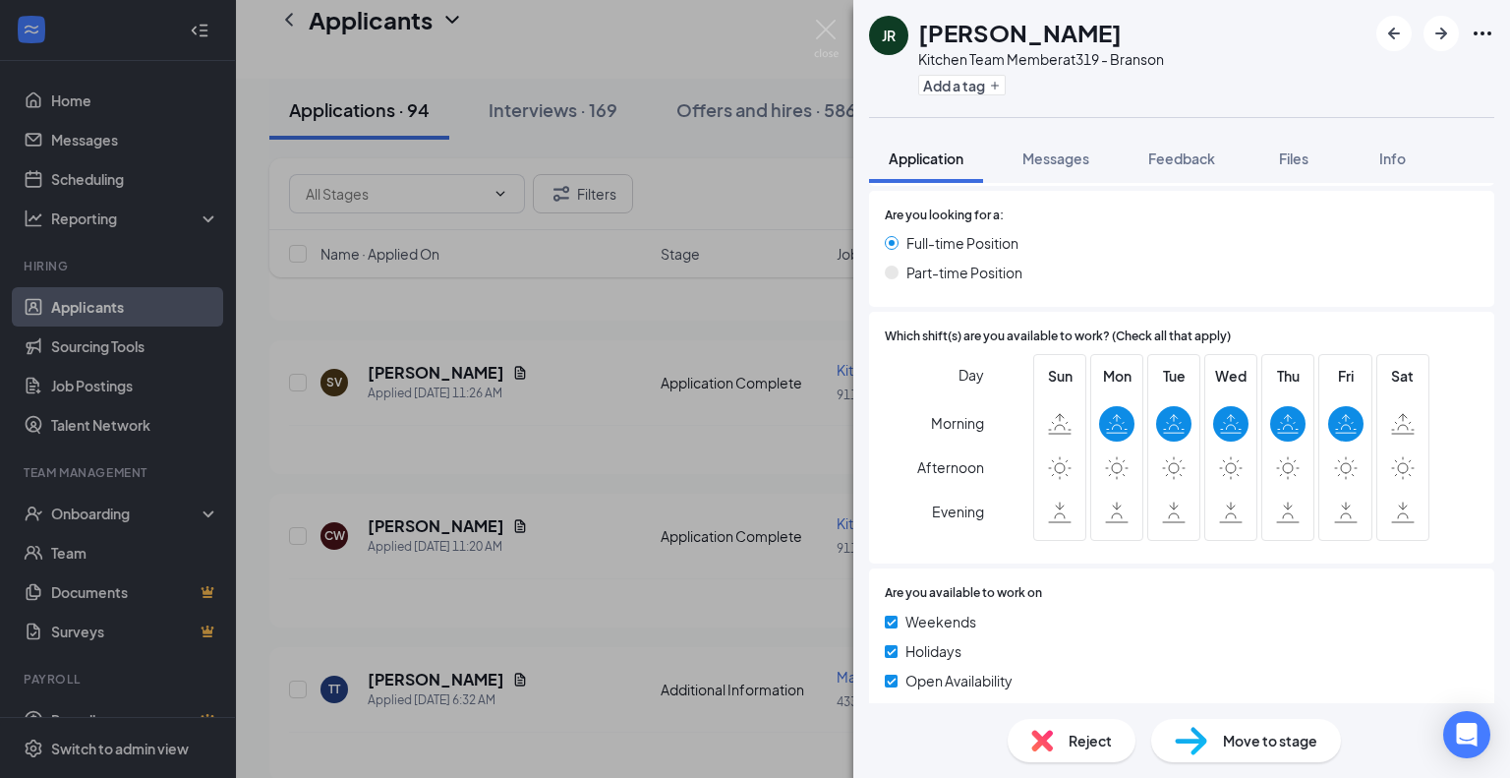
click at [1274, 734] on span "Move to stage" at bounding box center [1270, 740] width 94 height 22
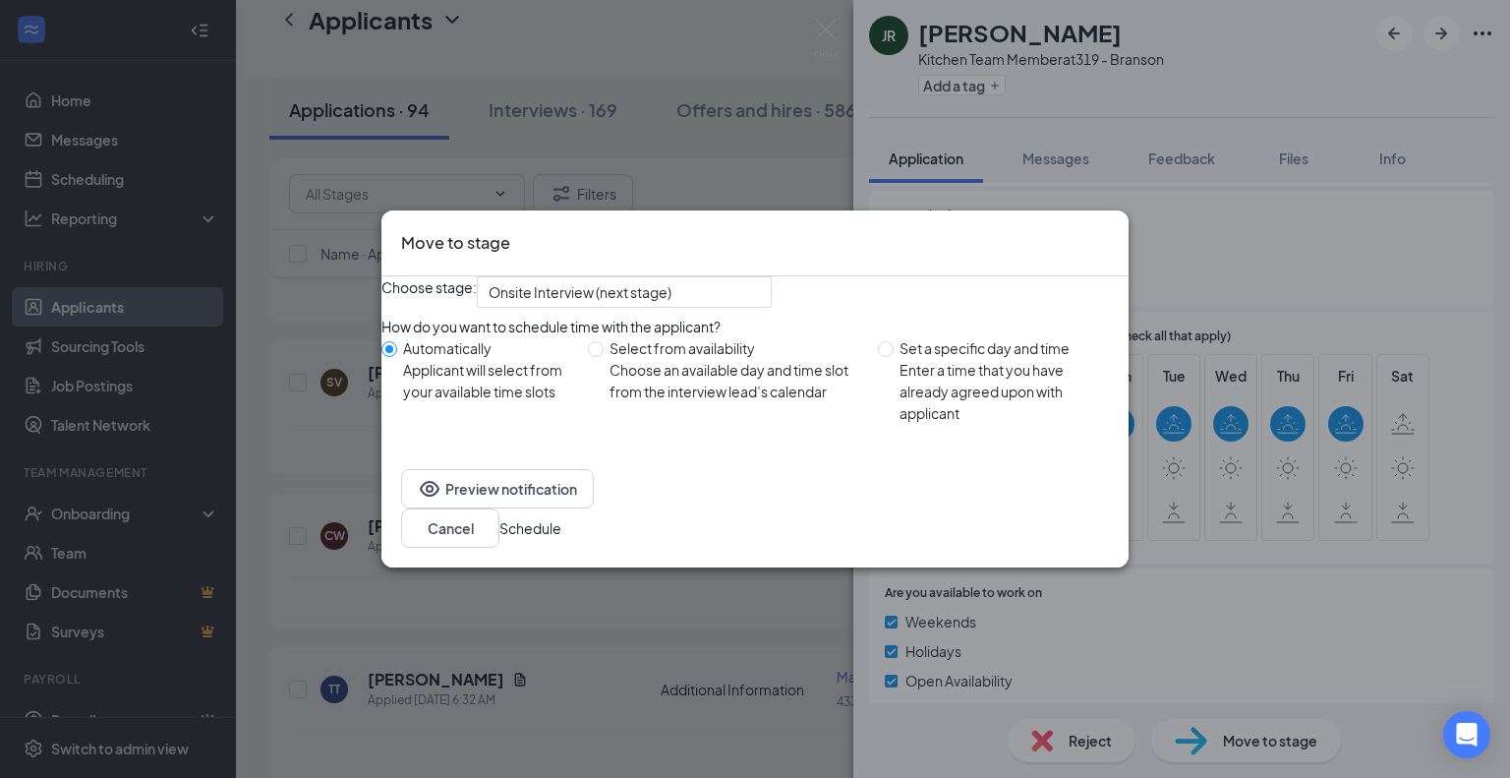
click at [561, 532] on button "Schedule" at bounding box center [530, 528] width 62 height 22
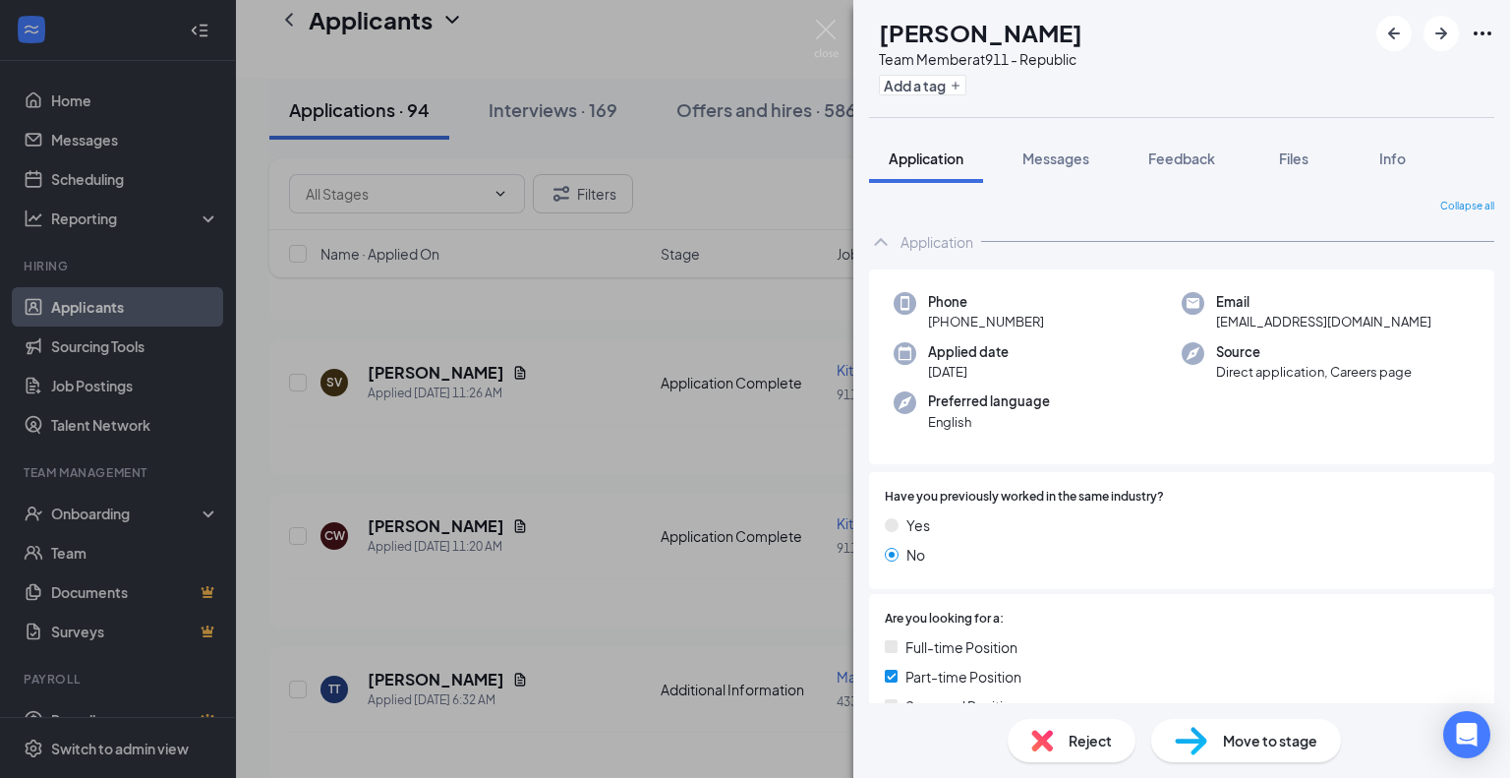
click at [1448, 53] on div "PN [PERSON_NAME] Team Member at 911 - Republic Add a tag" at bounding box center [1181, 58] width 657 height 117
click at [1447, 32] on icon "ArrowRight" at bounding box center [1441, 34] width 24 height 24
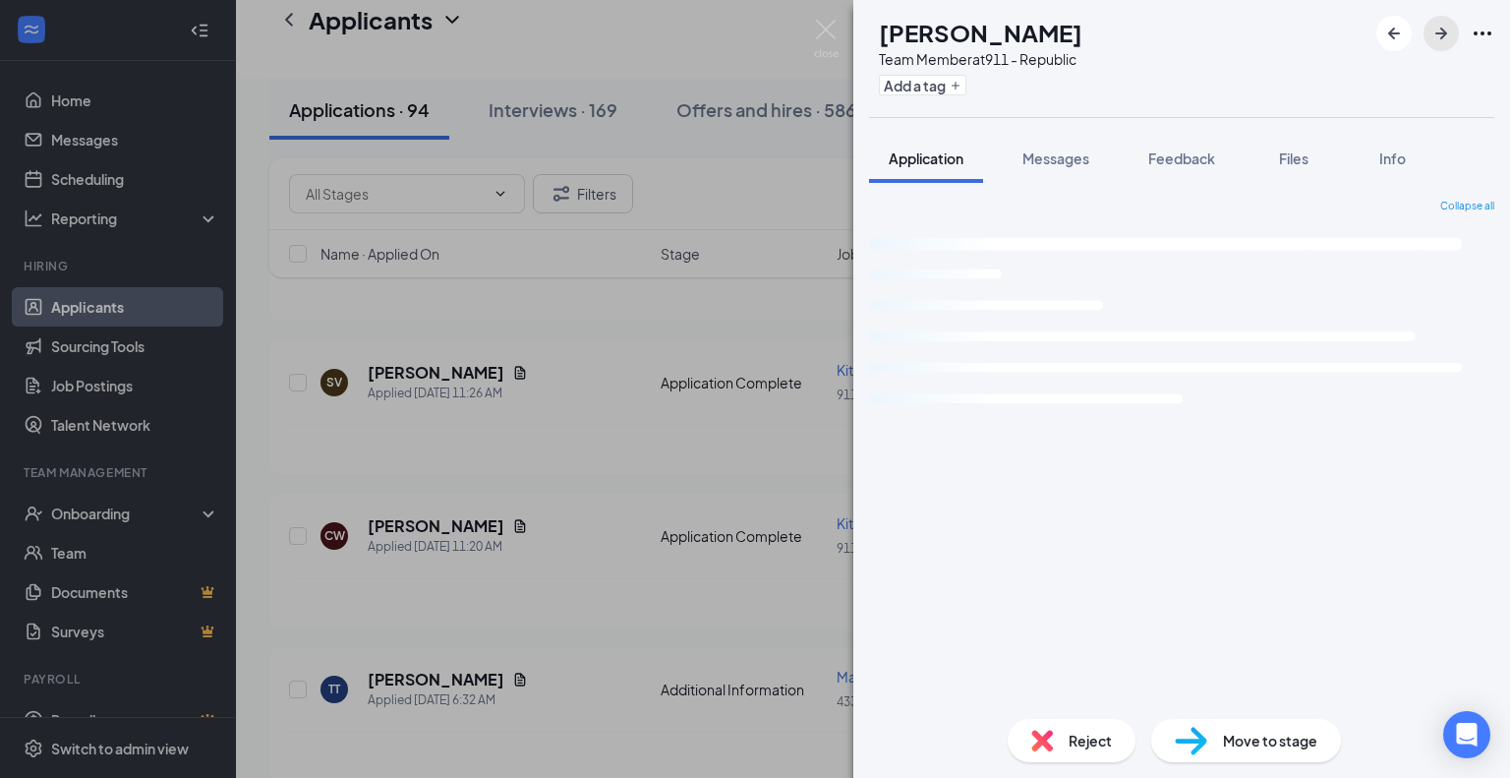
click at [1442, 31] on icon "ArrowRight" at bounding box center [1441, 34] width 24 height 24
click at [1442, 37] on icon "ArrowRight" at bounding box center [1441, 34] width 12 height 12
click at [1437, 38] on icon "ArrowRight" at bounding box center [1441, 34] width 24 height 24
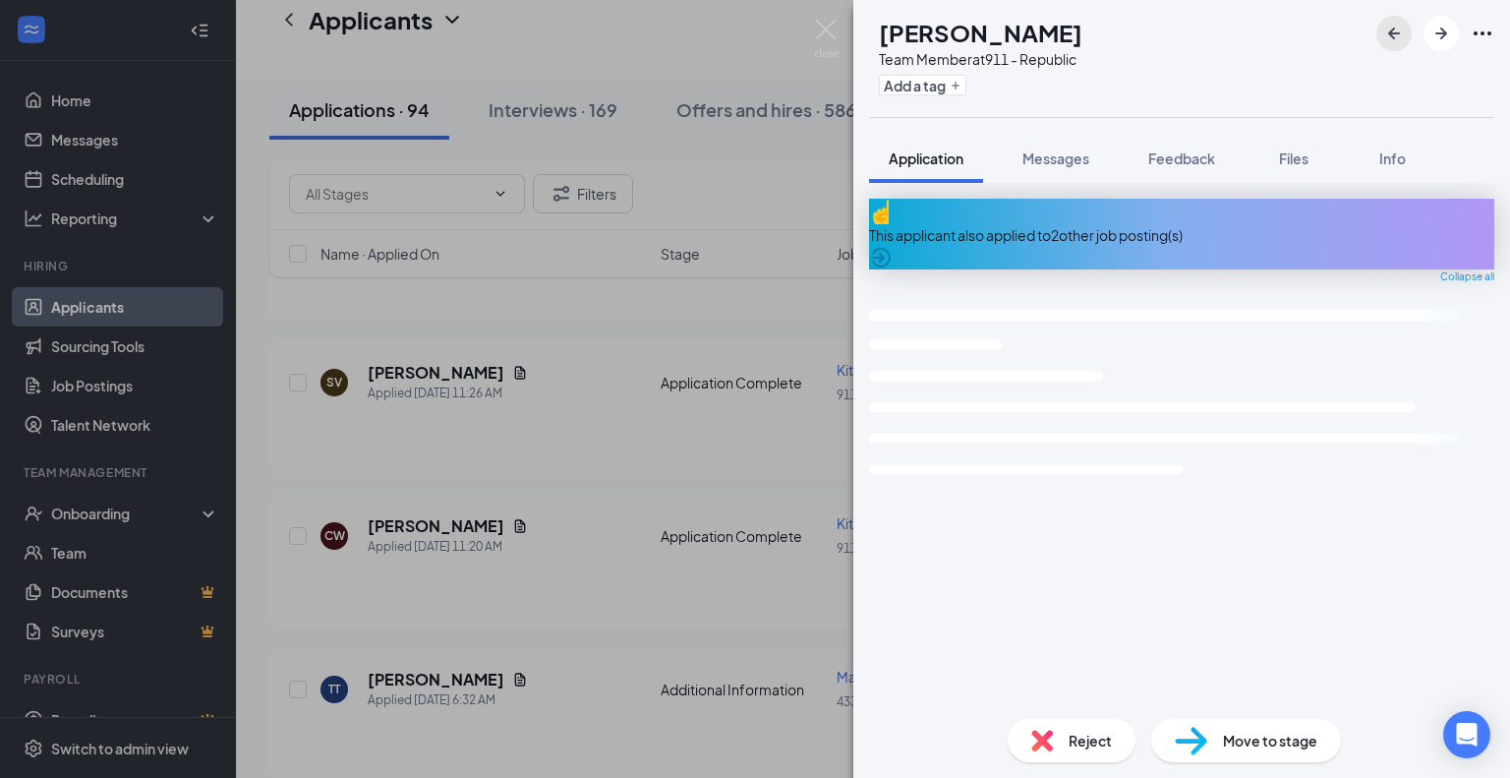
click at [1392, 30] on icon "ArrowLeftNew" at bounding box center [1394, 34] width 12 height 12
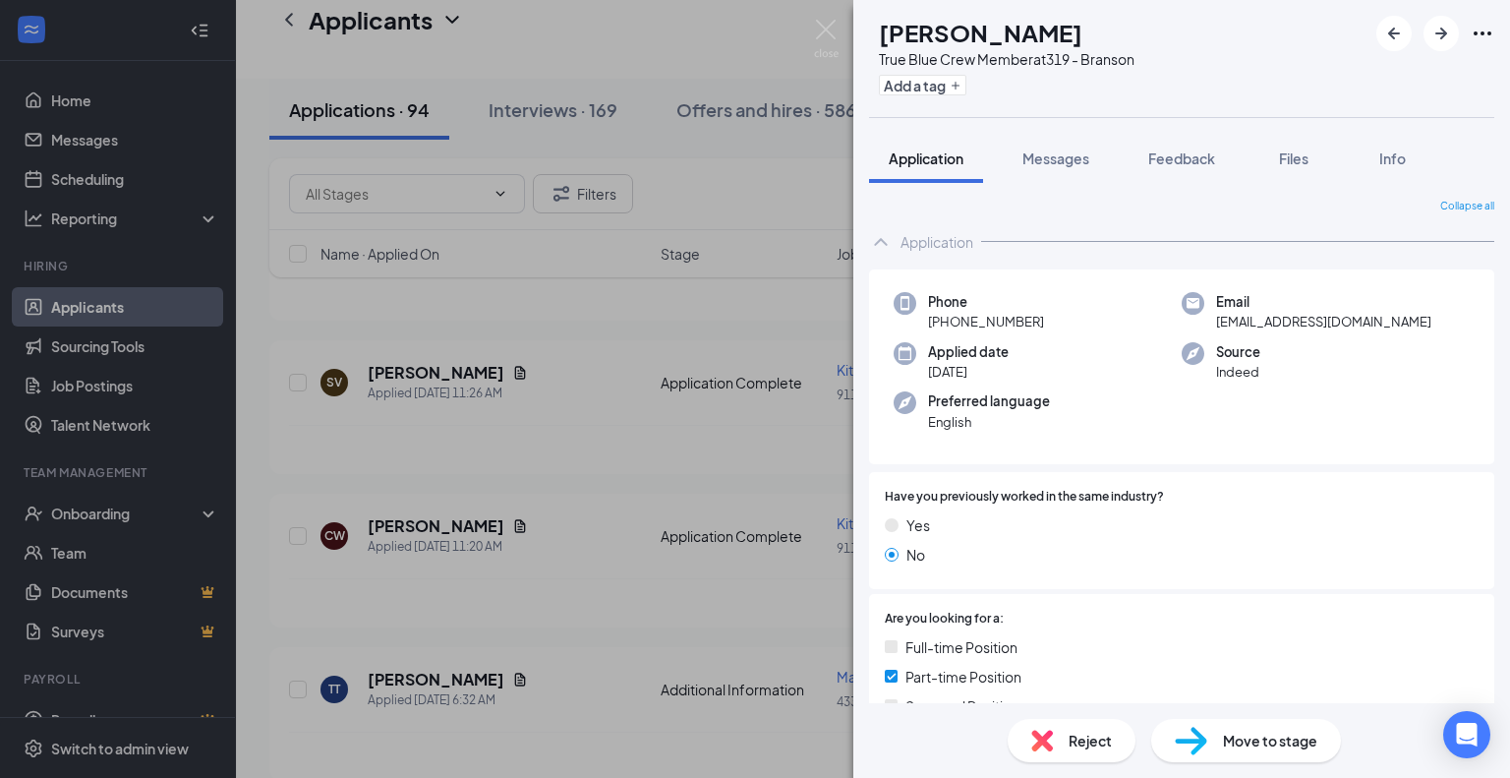
drag, startPoint x: 1500, startPoint y: 261, endPoint x: 1495, endPoint y: 345, distance: 84.7
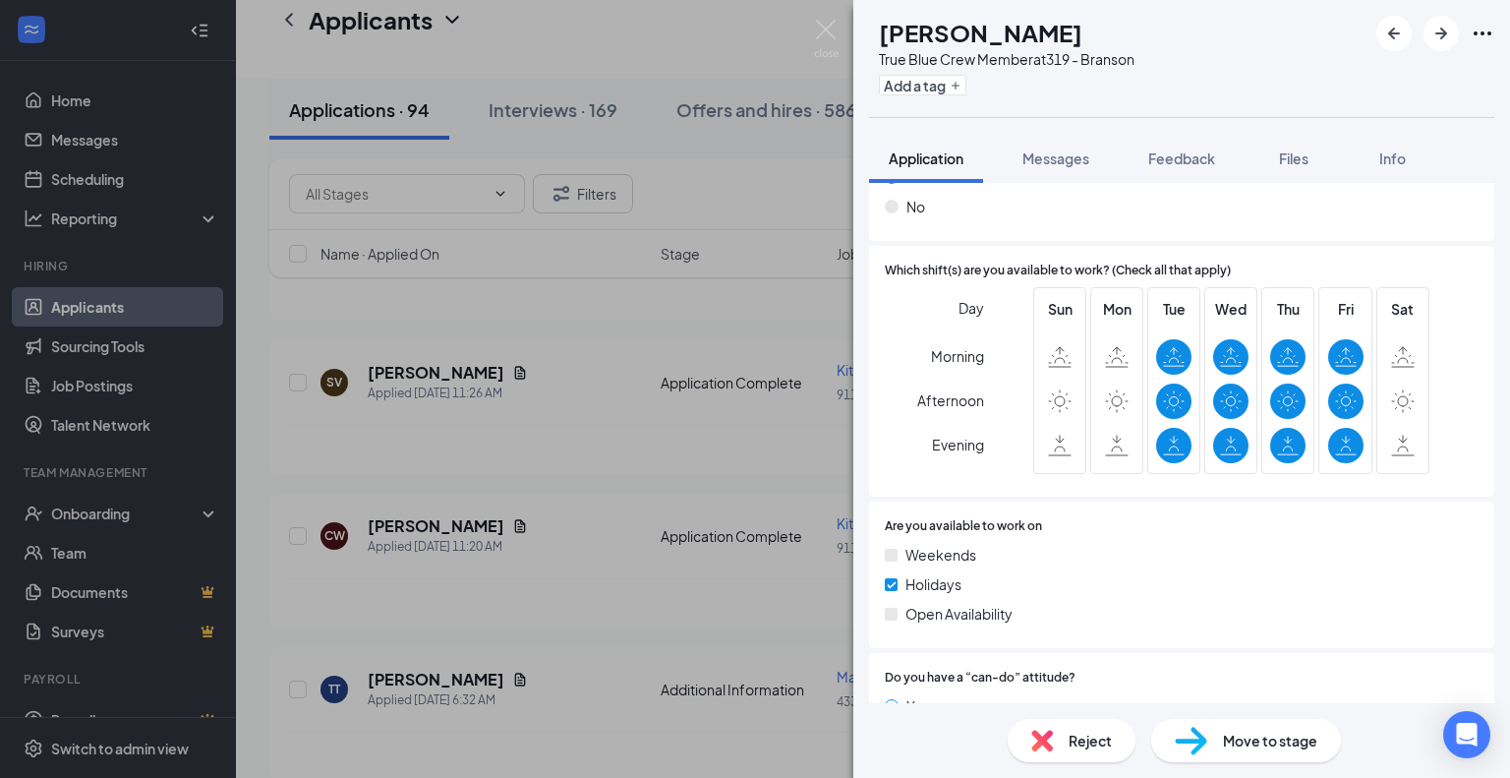
scroll to position [900, 0]
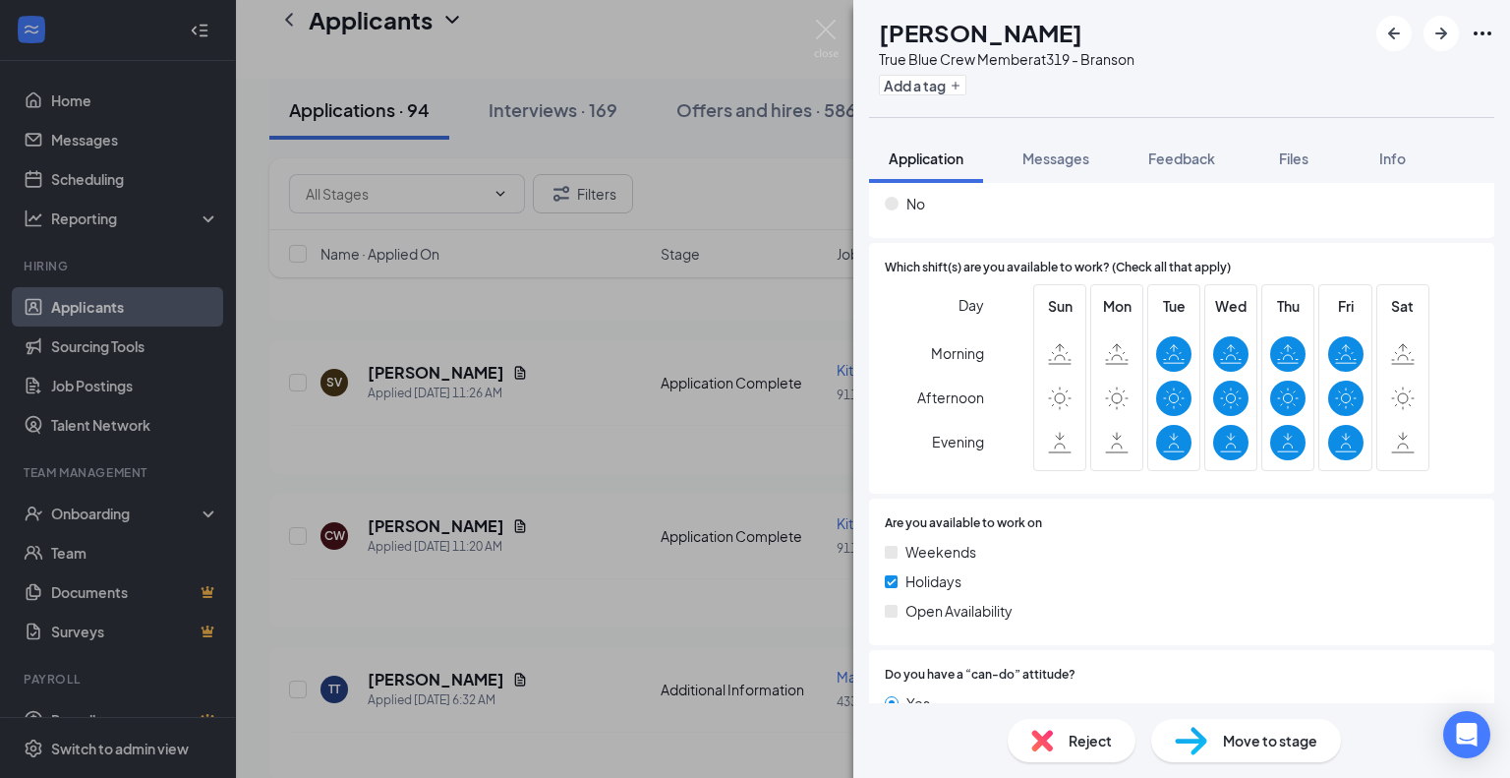
click at [1066, 732] on div "Reject" at bounding box center [1072, 740] width 128 height 43
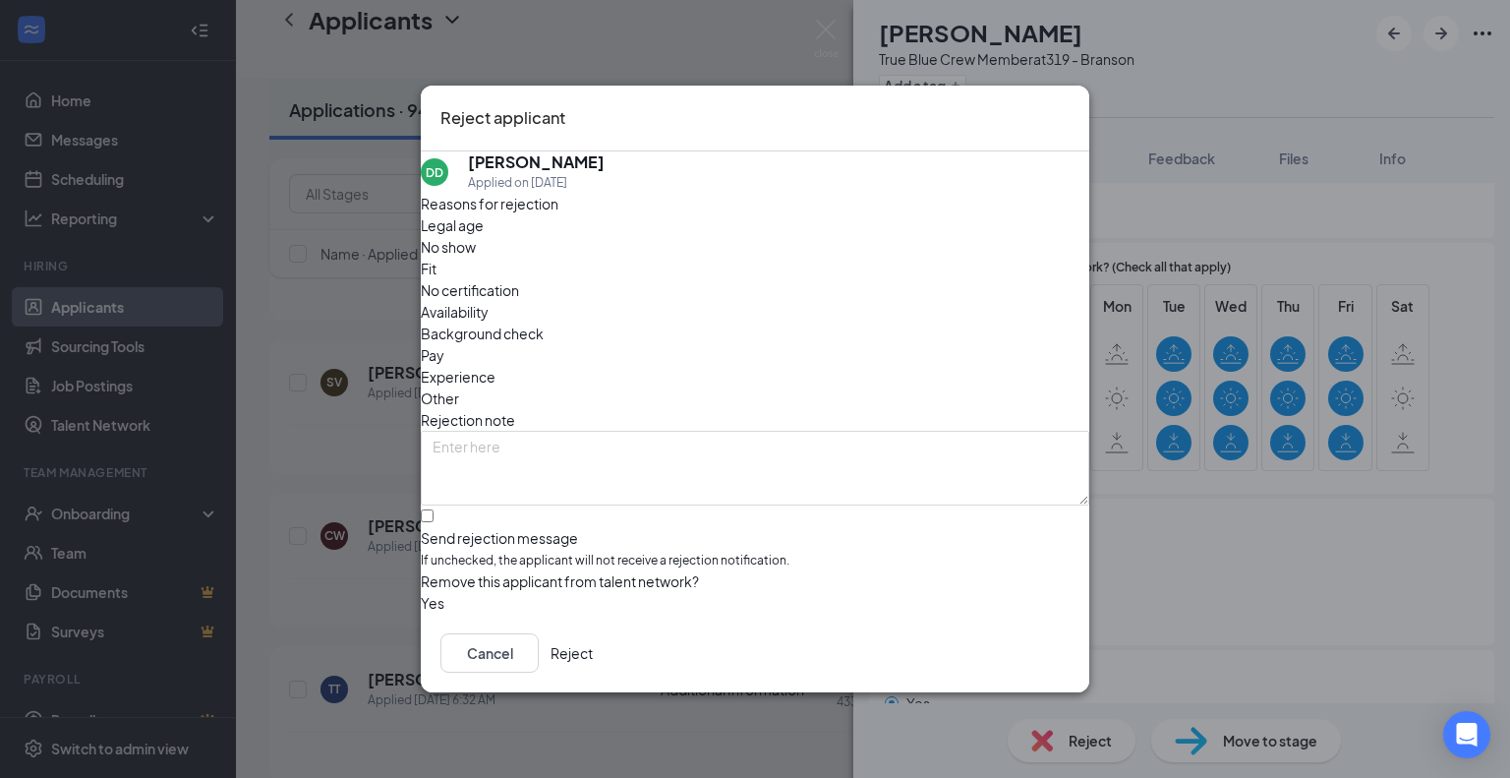
click at [869, 288] on div "Legal age No show Fit No certification Availability Background check Pay Experi…" at bounding box center [755, 311] width 668 height 195
click at [489, 301] on span "Availability" at bounding box center [455, 312] width 68 height 22
click at [421, 592] on button "button" at bounding box center [421, 603] width 0 height 22
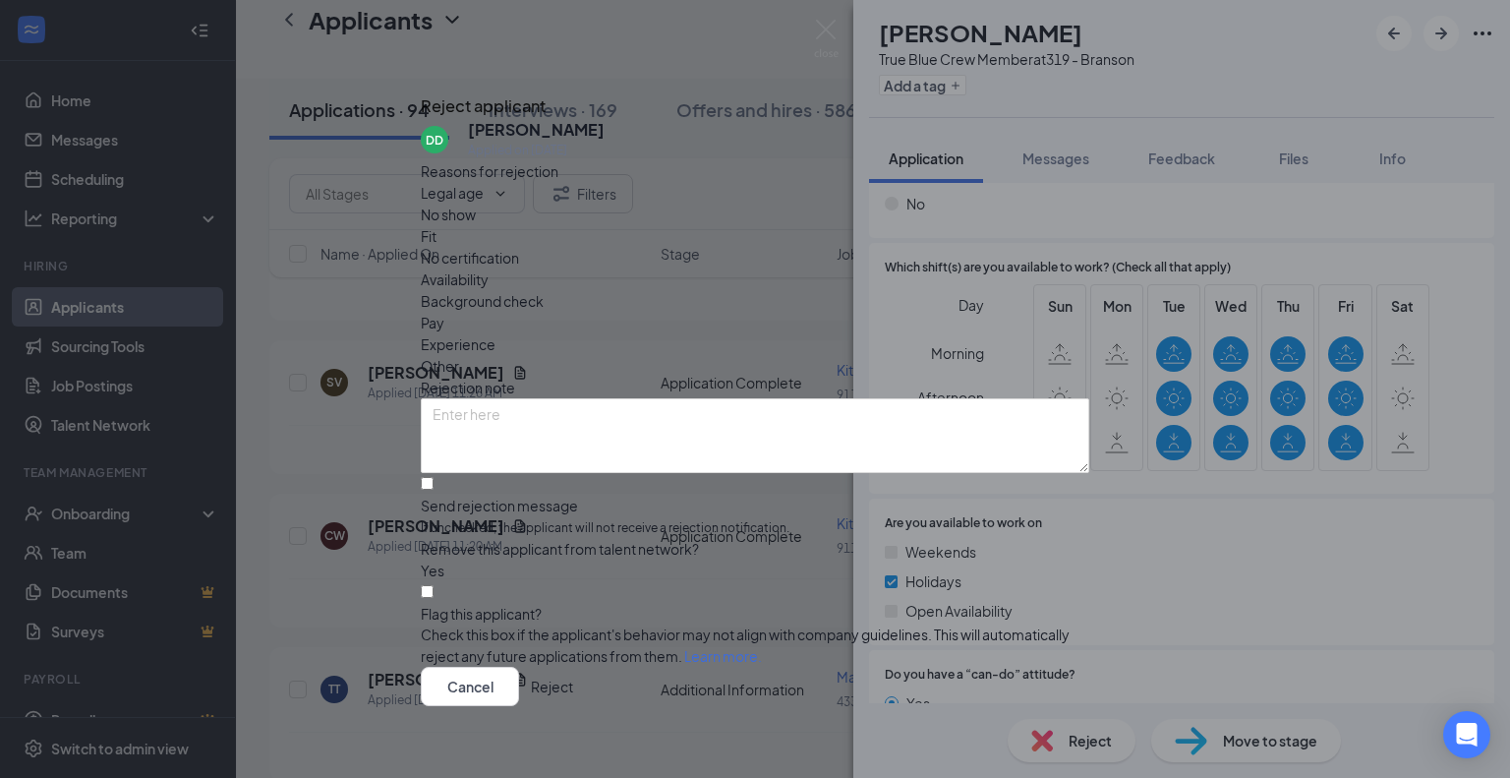
click at [573, 675] on button "Reject" at bounding box center [552, 686] width 42 height 39
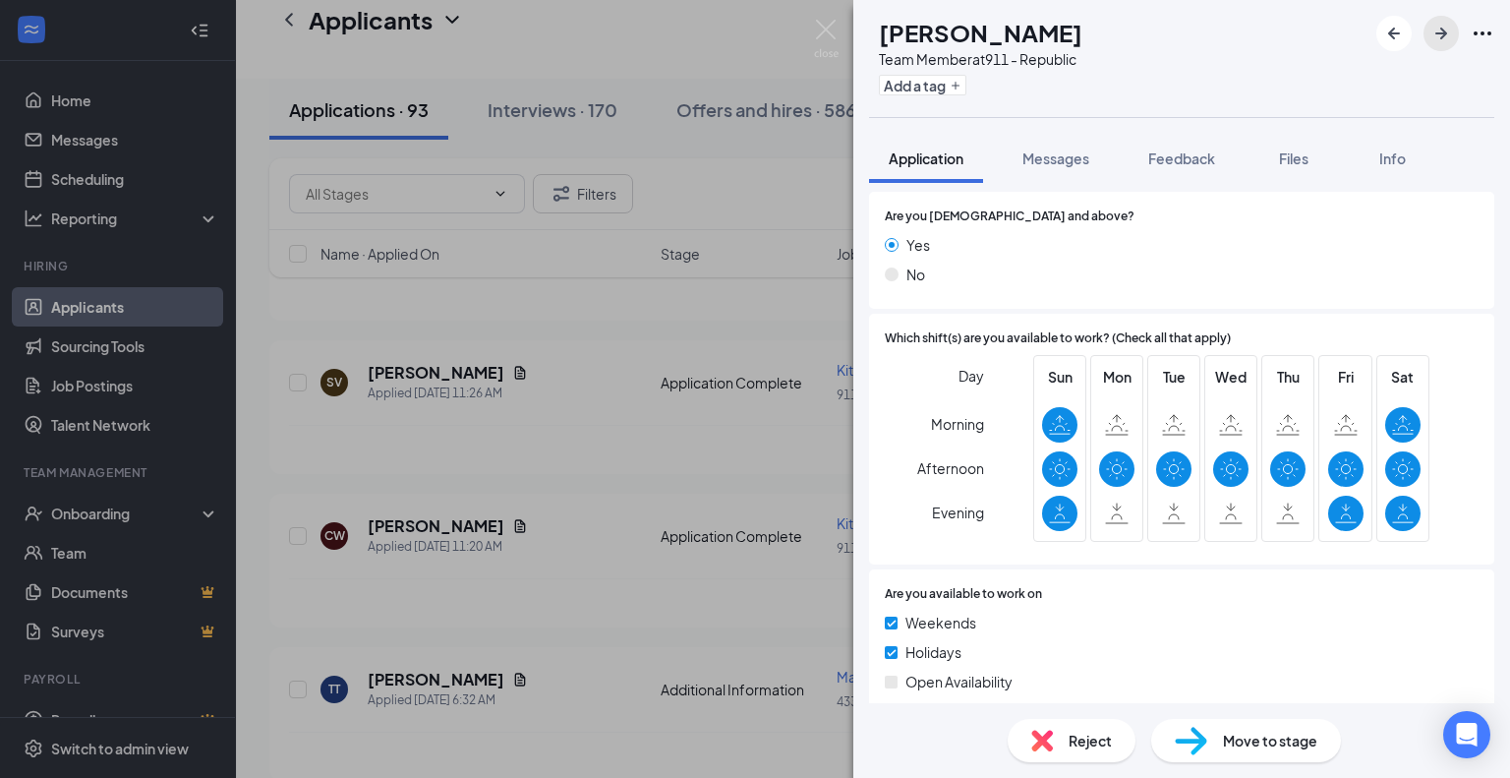
click at [1449, 29] on icon "ArrowRight" at bounding box center [1441, 34] width 24 height 24
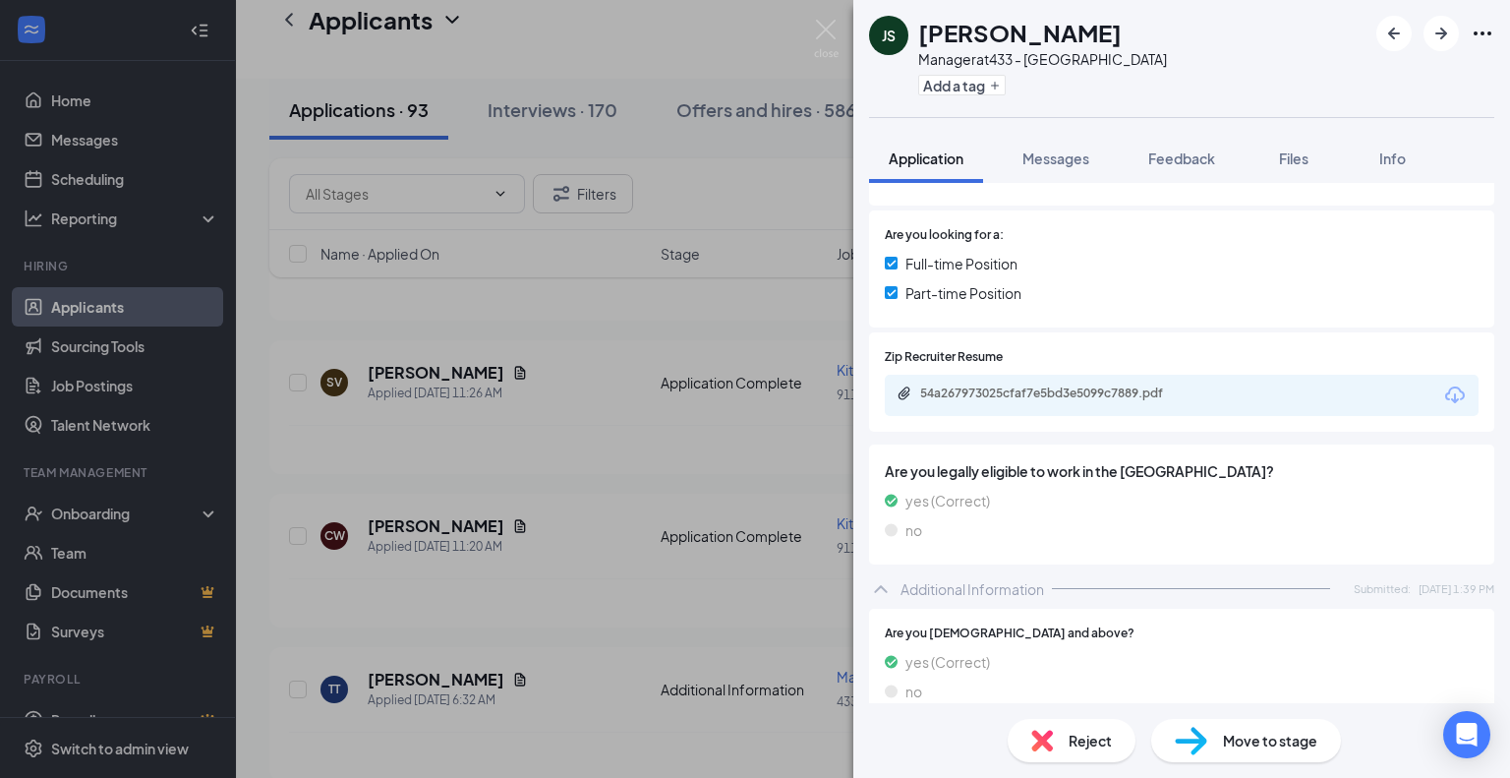
scroll to position [335, 0]
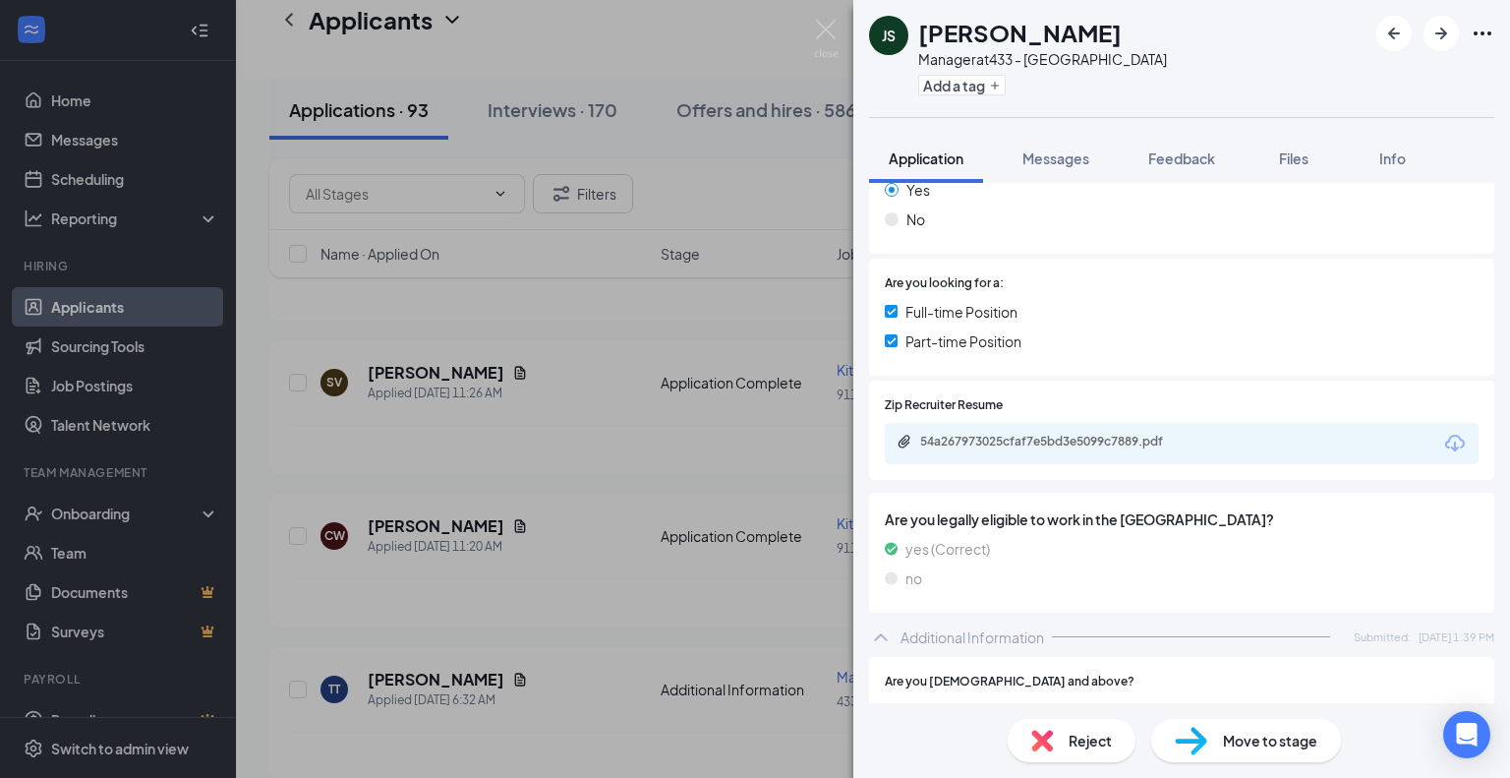
click at [1443, 444] on icon "Download" at bounding box center [1455, 444] width 24 height 24
drag, startPoint x: 1444, startPoint y: 38, endPoint x: 1438, endPoint y: 50, distance: 13.2
click at [1445, 37] on icon "ArrowRight" at bounding box center [1441, 34] width 24 height 24
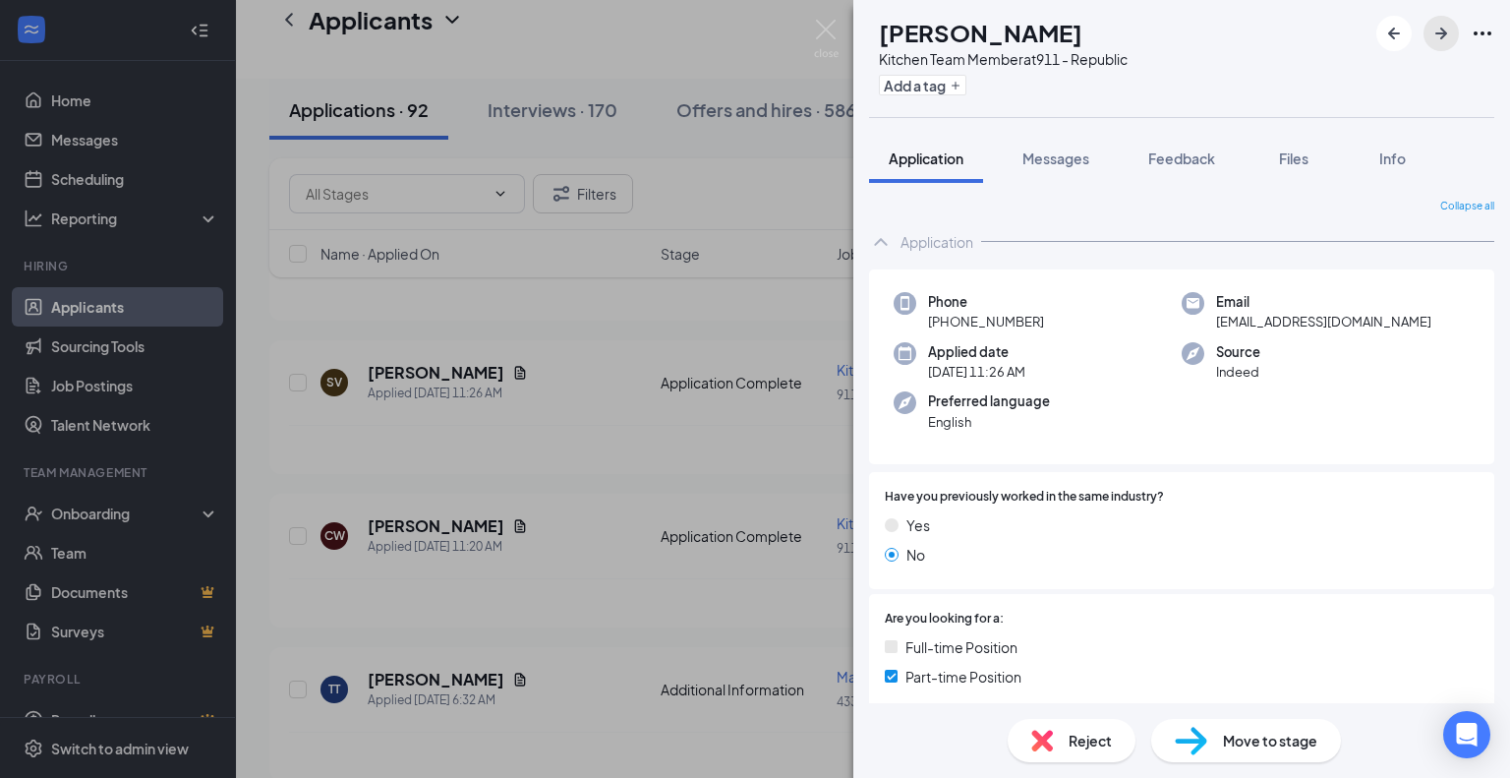
click at [1449, 34] on icon "ArrowRight" at bounding box center [1441, 34] width 24 height 24
click at [1444, 34] on icon "ArrowRight" at bounding box center [1441, 34] width 12 height 12
click at [819, 23] on img at bounding box center [826, 39] width 25 height 38
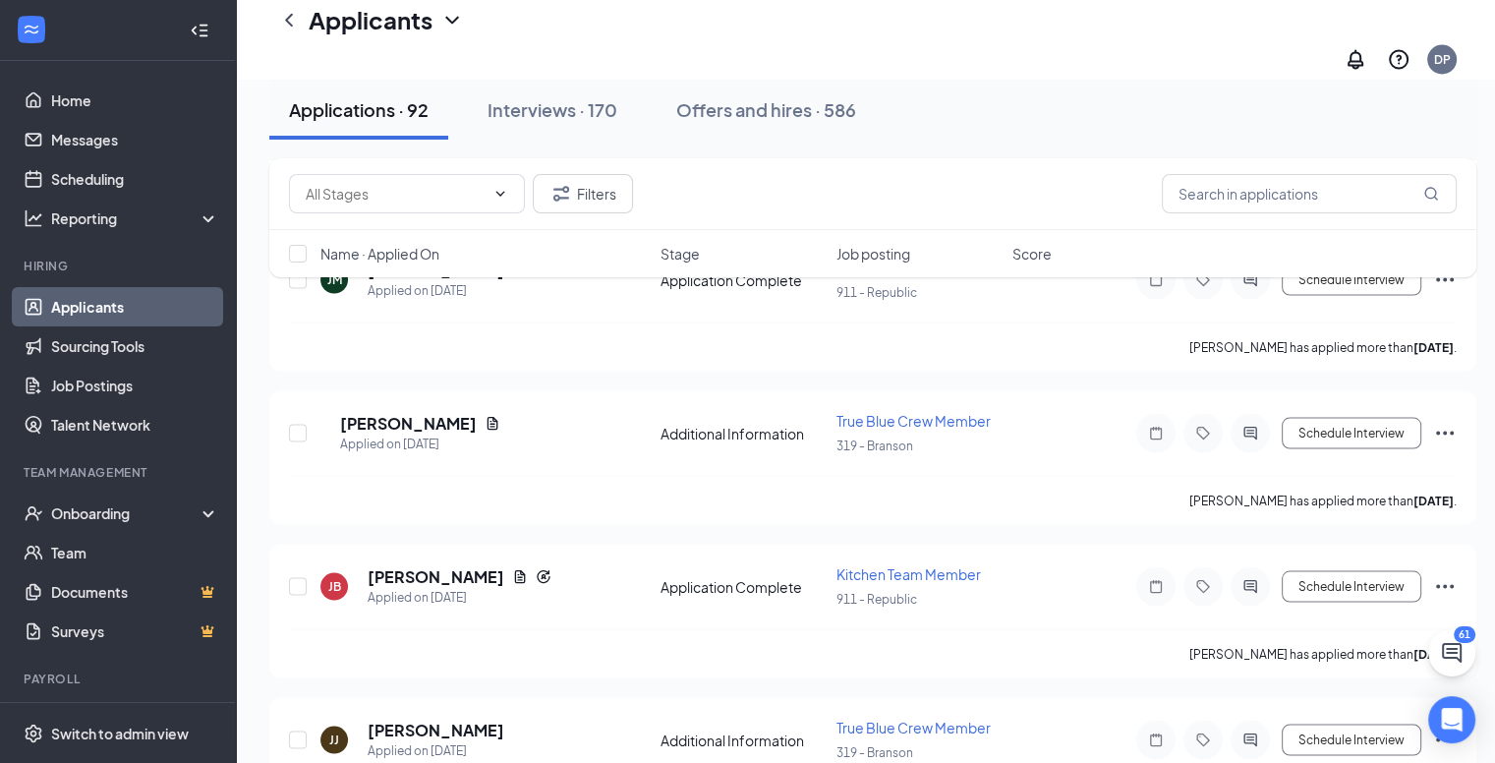
scroll to position [3708, 0]
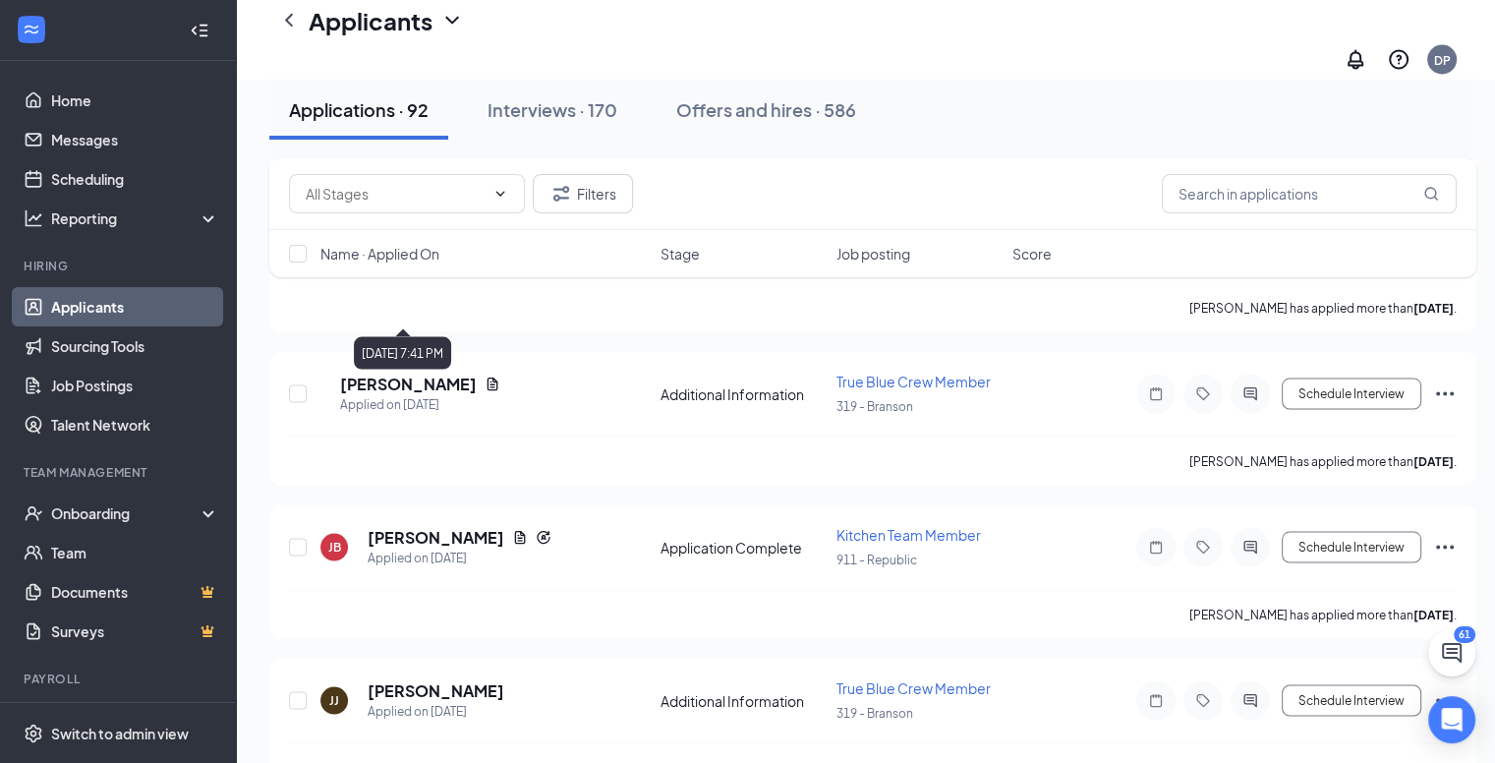
click at [786, 240] on div "Filters Name · Applied On Stage Job posting Score" at bounding box center [872, 227] width 1207 height 139
drag, startPoint x: 429, startPoint y: 301, endPoint x: 467, endPoint y: 273, distance: 47.2
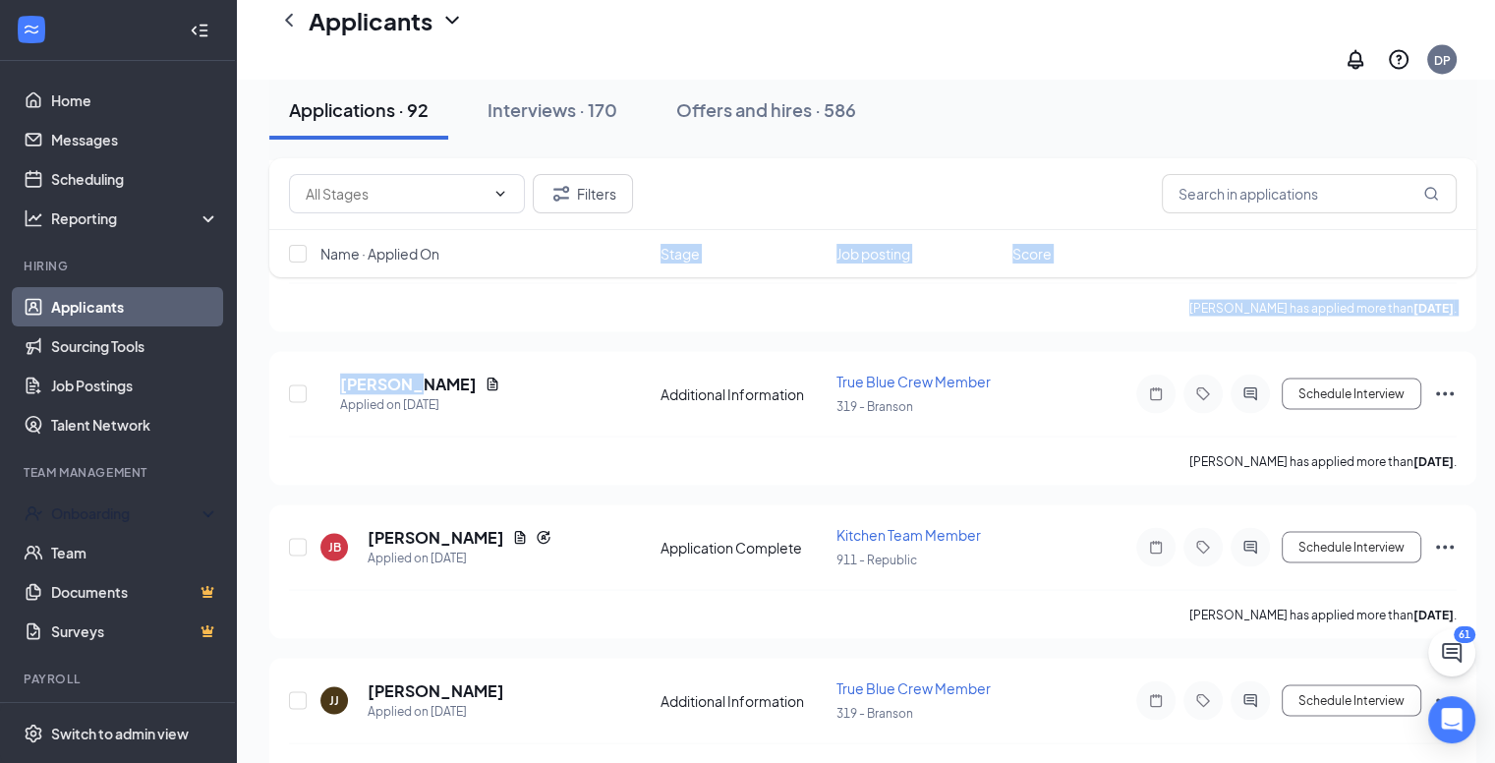
click at [138, 476] on div "Team Management" at bounding box center [120, 472] width 192 height 17
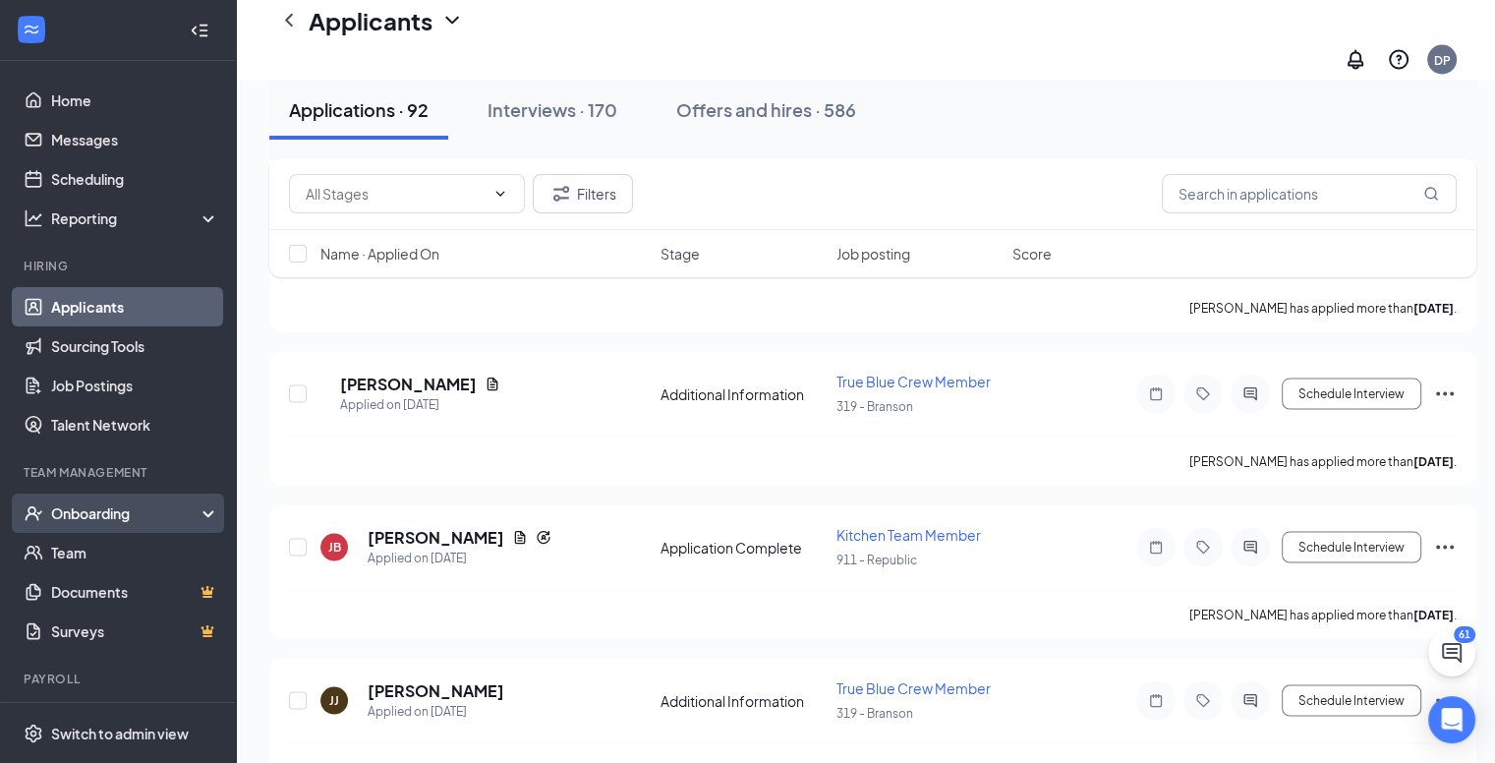
click at [144, 496] on div "Onboarding" at bounding box center [118, 512] width 236 height 39
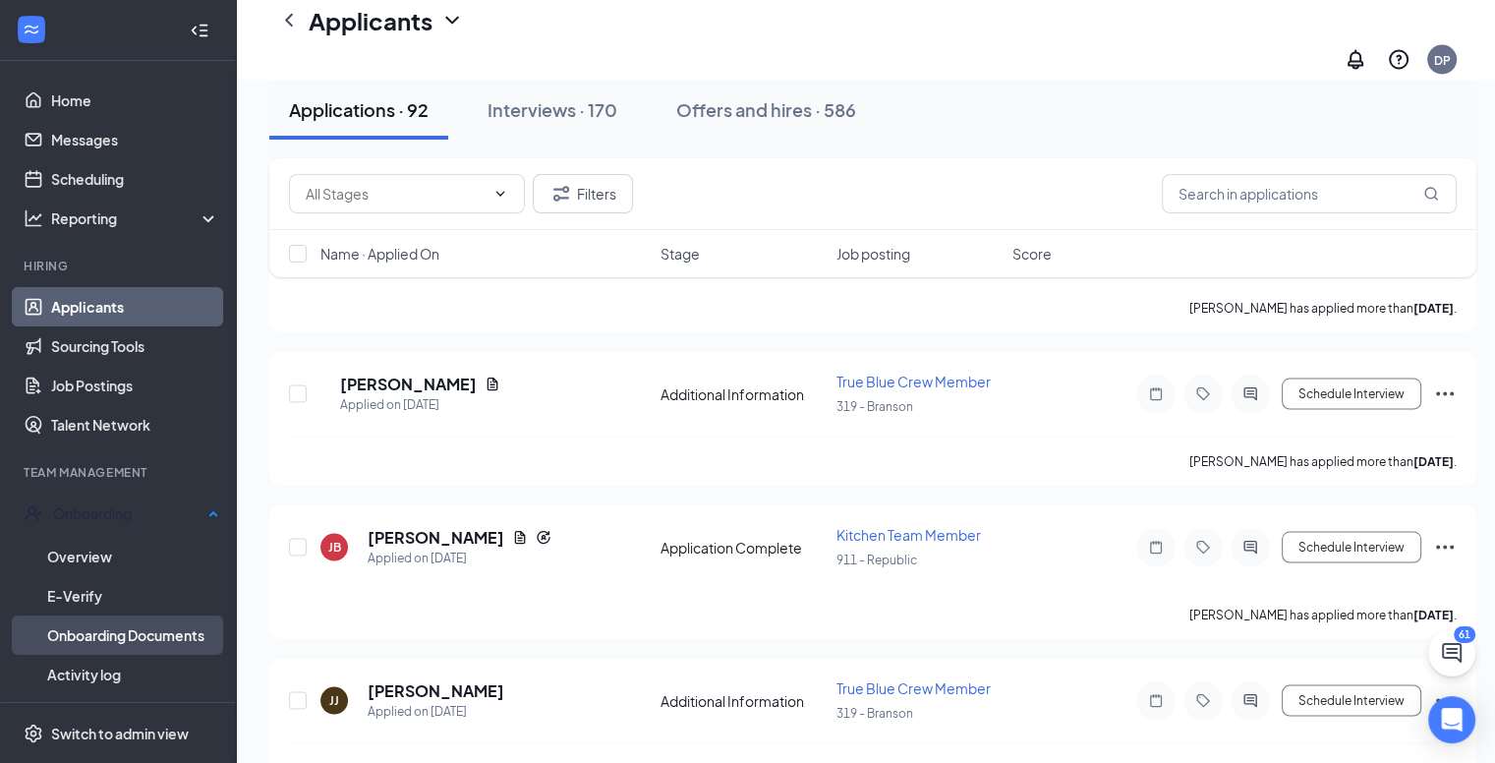
click at [99, 633] on link "Onboarding Documents" at bounding box center [133, 634] width 172 height 39
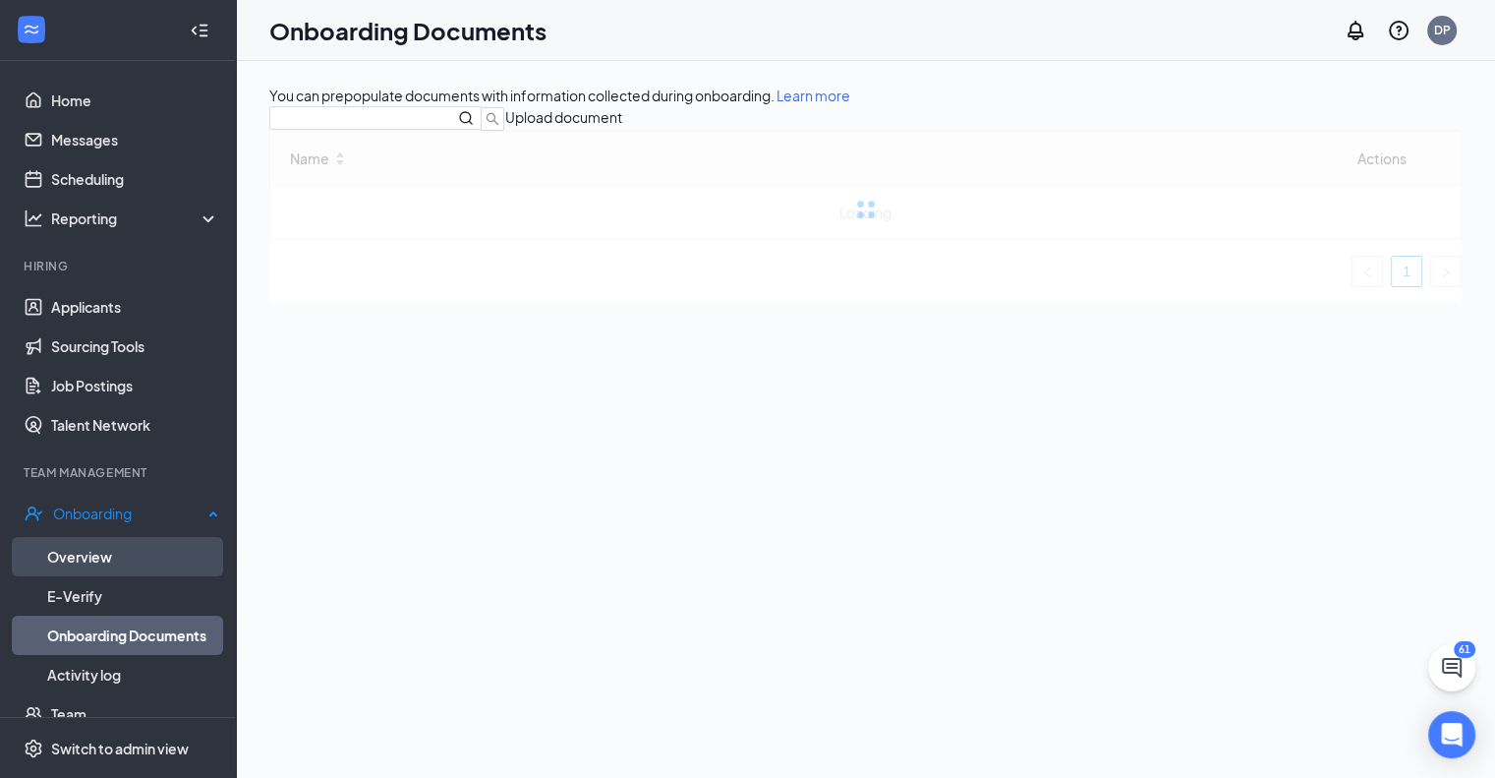
click at [92, 549] on link "Overview" at bounding box center [133, 556] width 172 height 39
